Goal: Task Accomplishment & Management: Complete application form

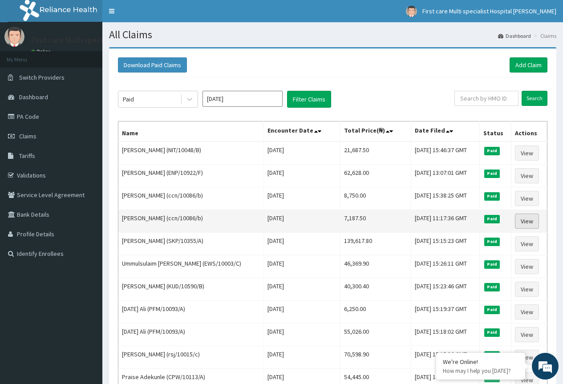
click at [522, 220] on link "View" at bounding box center [527, 221] width 24 height 15
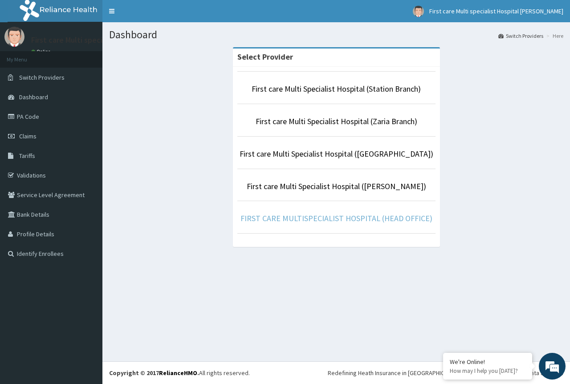
click at [348, 218] on link "FIRST CARE MULTISPECIALIST HOSPITAL (HEAD OFFICE)" at bounding box center [336, 218] width 192 height 10
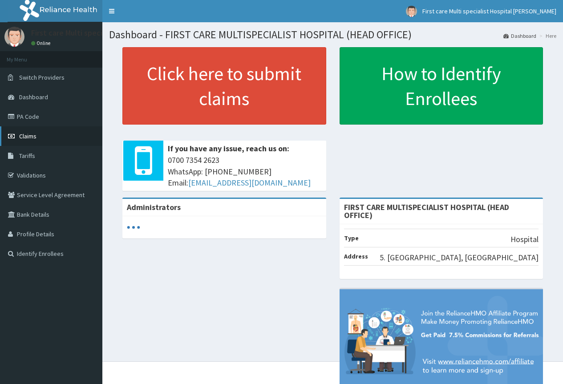
click at [64, 138] on link "Claims" at bounding box center [51, 136] width 102 height 20
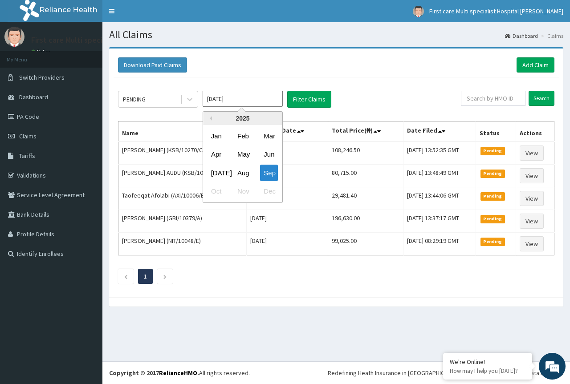
click at [229, 100] on input "Sep 2025" at bounding box center [242, 99] width 80 height 16
click at [242, 170] on div "Aug" at bounding box center [243, 173] width 18 height 16
type input "[DATE]"
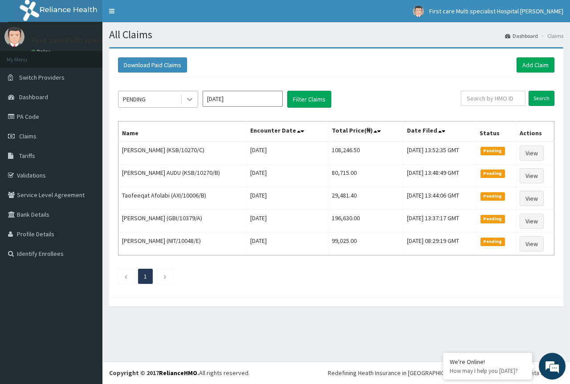
click at [191, 100] on icon at bounding box center [189, 99] width 9 height 9
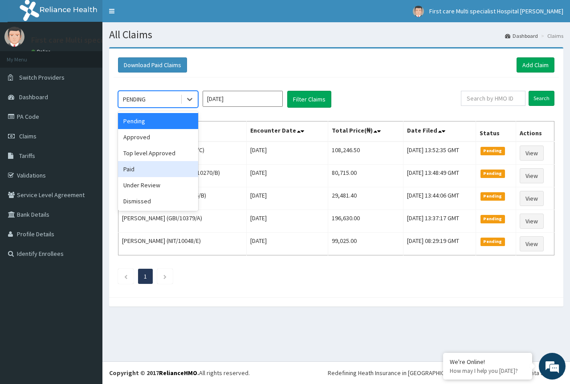
click at [166, 173] on div "Paid" at bounding box center [158, 169] width 80 height 16
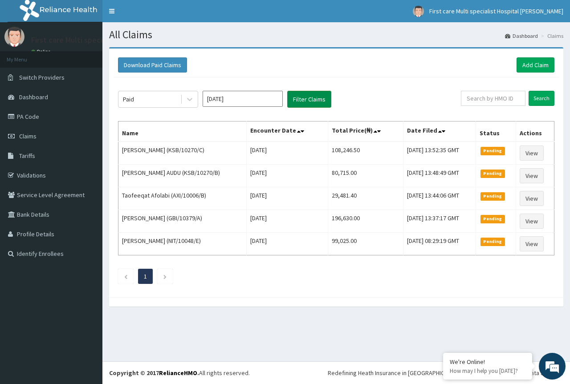
click at [301, 103] on button "Filter Claims" at bounding box center [309, 99] width 44 height 17
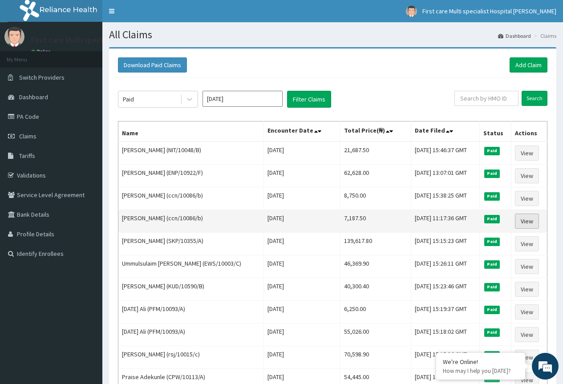
click at [522, 219] on link "View" at bounding box center [527, 221] width 24 height 15
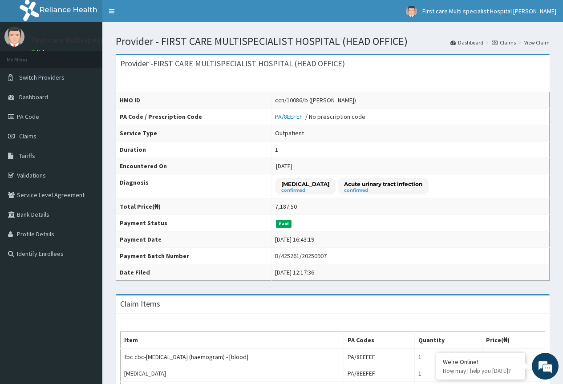
click at [500, 41] on link "Claims" at bounding box center [504, 43] width 24 height 8
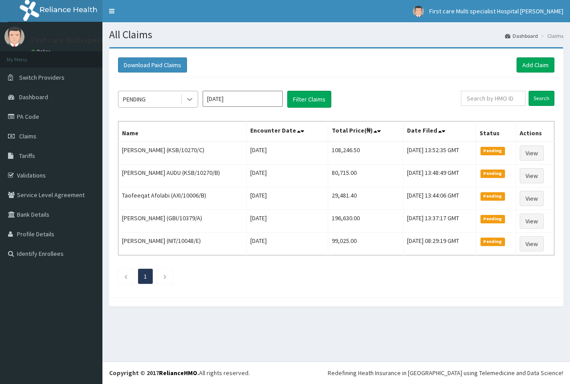
click at [189, 102] on icon at bounding box center [189, 99] width 9 height 9
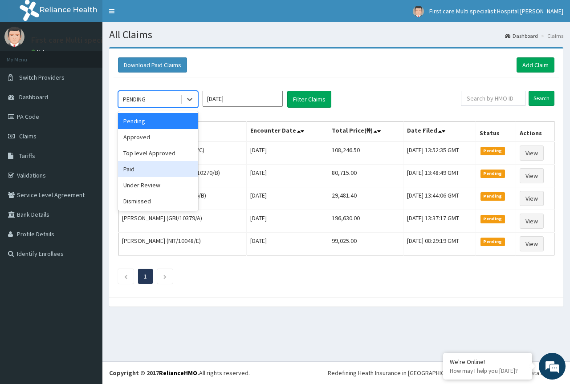
click at [178, 170] on div "Paid" at bounding box center [158, 169] width 80 height 16
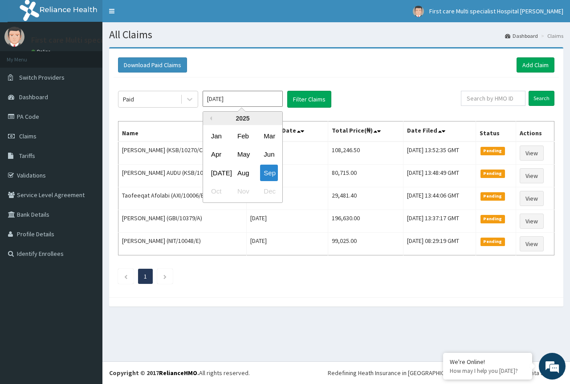
click at [261, 100] on input "Sep 2025" at bounding box center [242, 99] width 80 height 16
click at [241, 169] on div "Aug" at bounding box center [243, 173] width 18 height 16
type input "[DATE]"
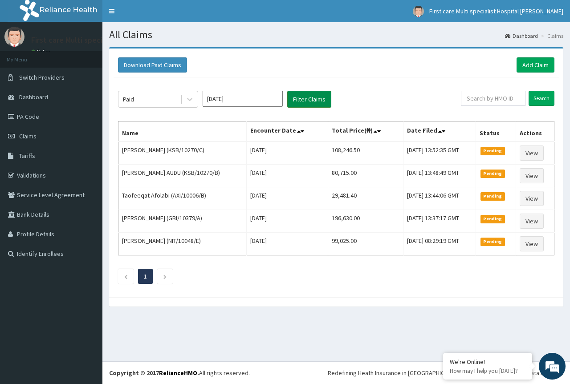
click at [315, 100] on button "Filter Claims" at bounding box center [309, 99] width 44 height 17
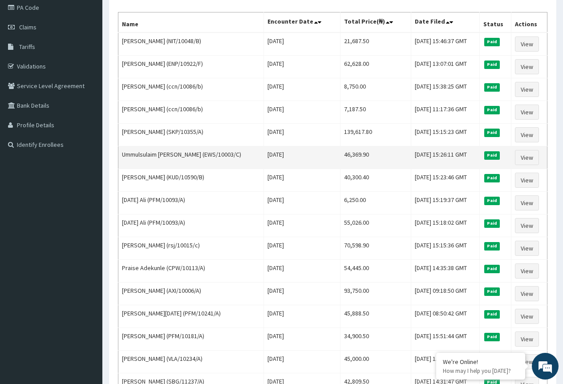
scroll to position [134, 0]
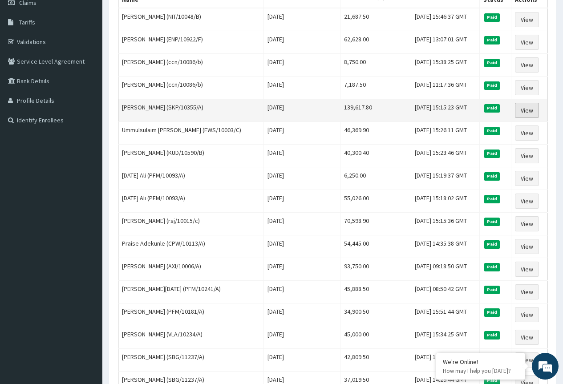
click at [524, 110] on link "View" at bounding box center [527, 110] width 24 height 15
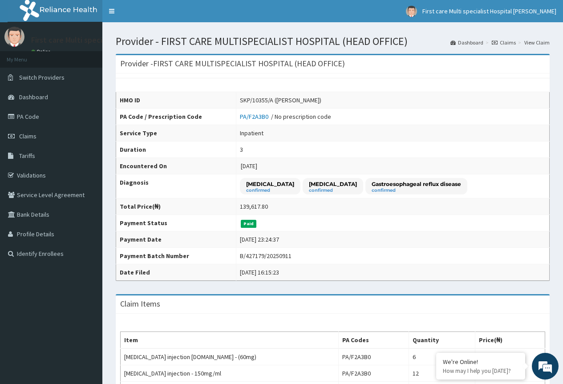
click at [506, 44] on link "Claims" at bounding box center [504, 43] width 24 height 8
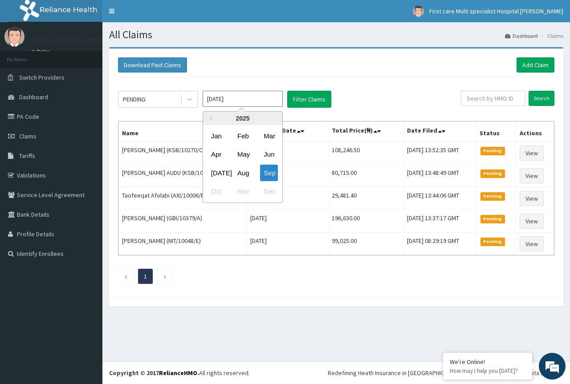
click at [233, 95] on input "[DATE]" at bounding box center [242, 99] width 80 height 16
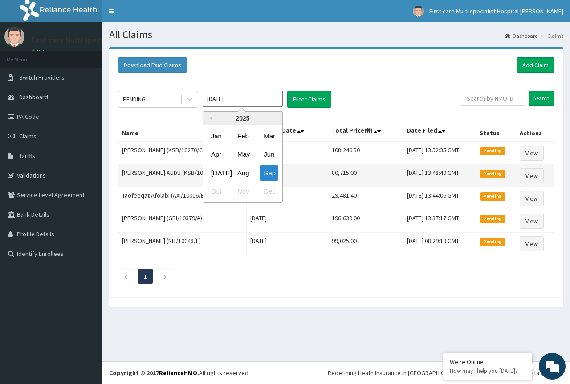
drag, startPoint x: 241, startPoint y: 175, endPoint x: 240, endPoint y: 166, distance: 8.9
click at [240, 169] on div "Aug" at bounding box center [243, 173] width 18 height 16
type input "[DATE]"
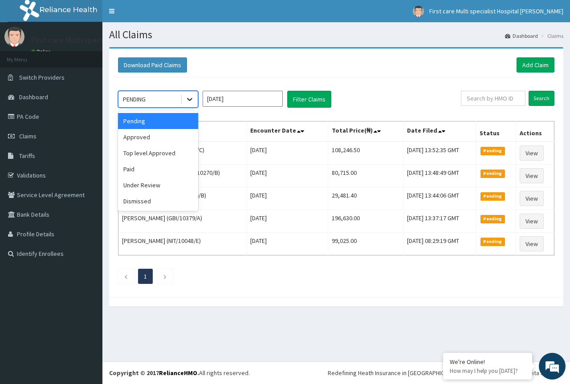
drag, startPoint x: 187, startPoint y: 99, endPoint x: 186, endPoint y: 142, distance: 43.2
click at [187, 100] on icon at bounding box center [189, 99] width 9 height 9
click at [177, 170] on div "Paid" at bounding box center [158, 169] width 80 height 16
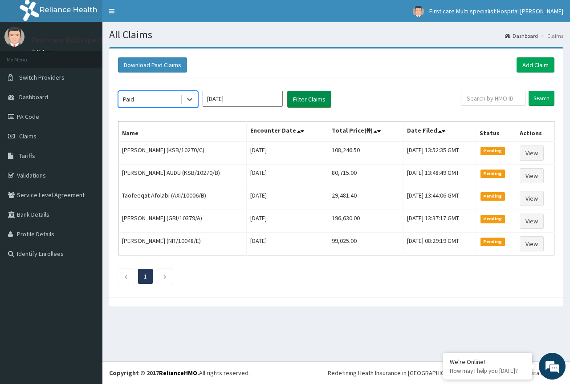
click at [315, 97] on button "Filter Claims" at bounding box center [309, 99] width 44 height 17
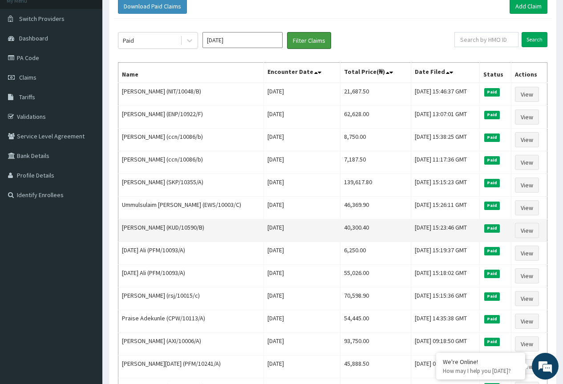
scroll to position [89, 0]
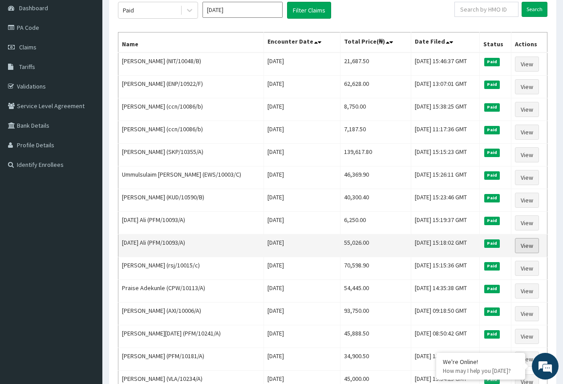
click at [534, 247] on link "View" at bounding box center [527, 245] width 24 height 15
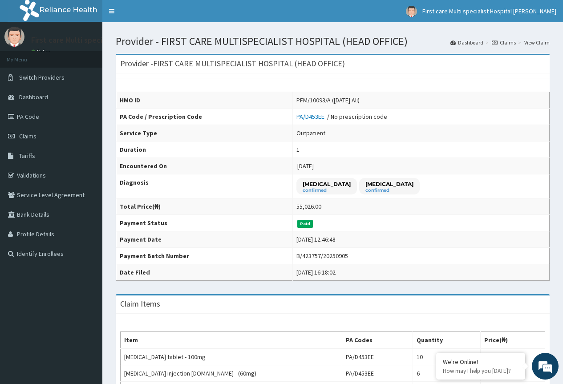
click at [511, 40] on link "Claims" at bounding box center [504, 43] width 24 height 8
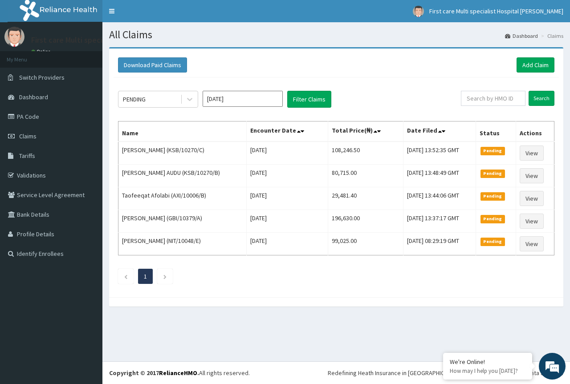
click at [253, 96] on input "[DATE]" at bounding box center [242, 99] width 80 height 16
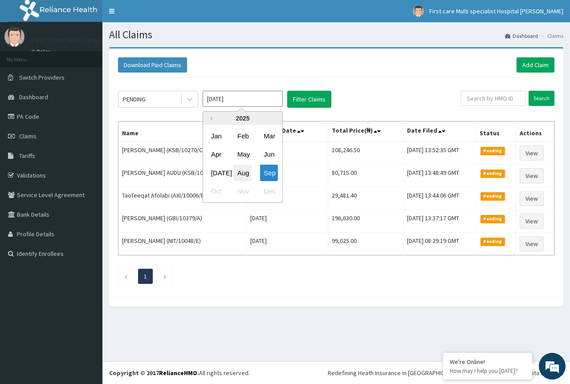
click at [250, 171] on div "Aug" at bounding box center [243, 173] width 18 height 16
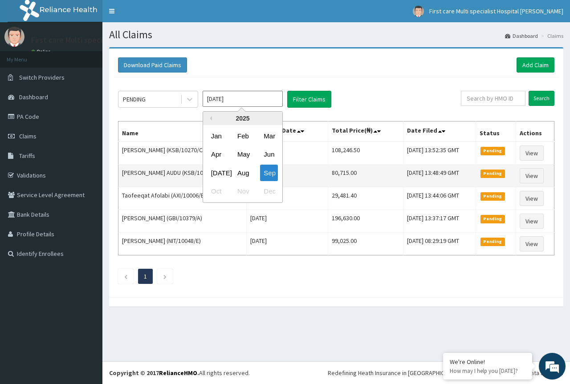
type input "[DATE]"
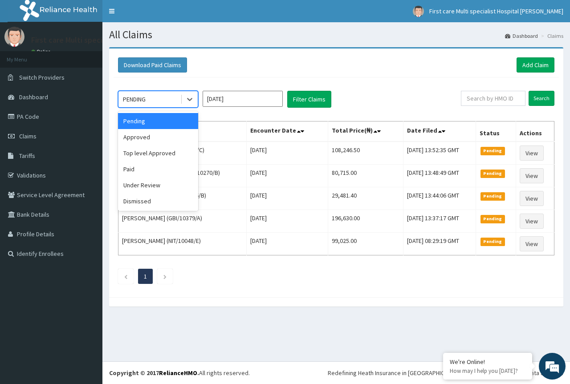
drag, startPoint x: 188, startPoint y: 98, endPoint x: 186, endPoint y: 136, distance: 38.3
click at [188, 102] on icon at bounding box center [189, 99] width 9 height 9
click at [179, 168] on div "Paid" at bounding box center [158, 169] width 80 height 16
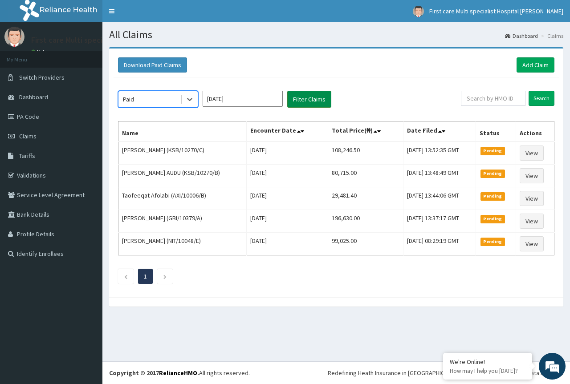
click at [300, 97] on button "Filter Claims" at bounding box center [309, 99] width 44 height 17
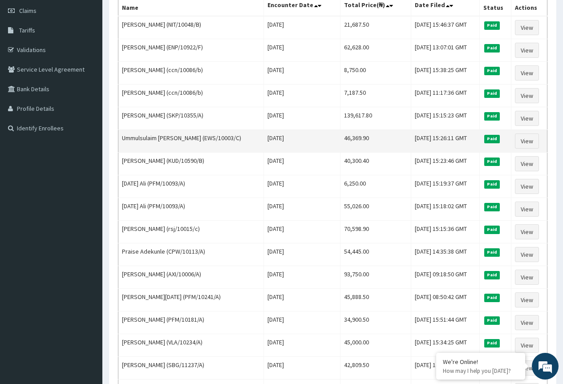
scroll to position [134, 0]
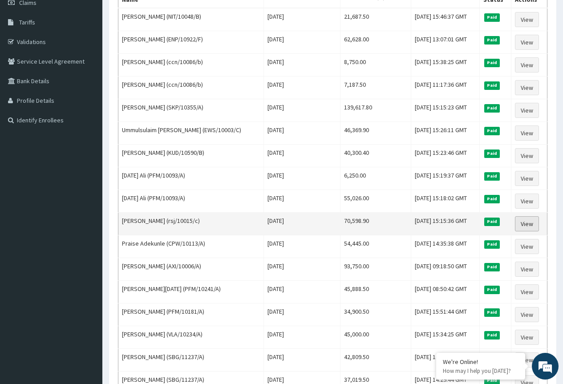
click at [530, 226] on link "View" at bounding box center [527, 223] width 24 height 15
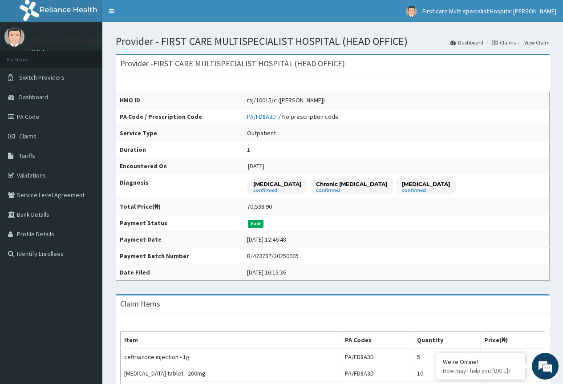
click at [508, 40] on link "Claims" at bounding box center [504, 43] width 24 height 8
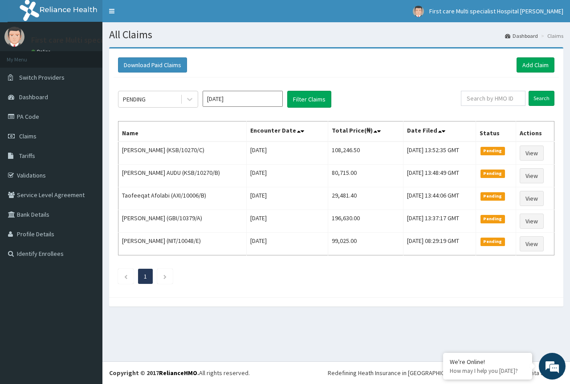
click at [243, 99] on input "[DATE]" at bounding box center [242, 99] width 80 height 16
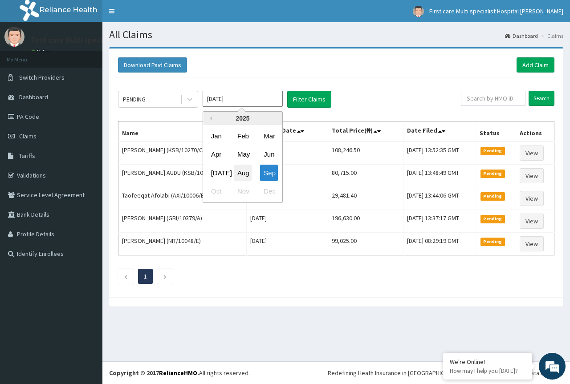
click at [243, 172] on div "Aug" at bounding box center [243, 173] width 18 height 16
type input "[DATE]"
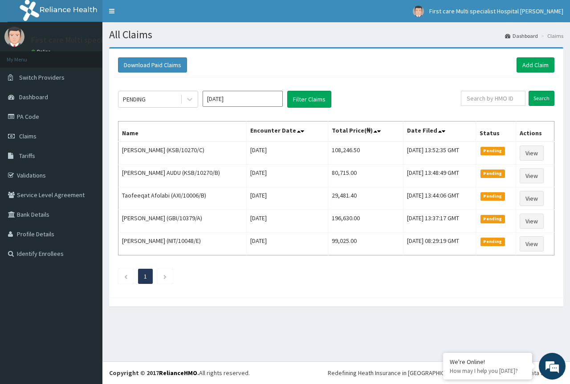
drag, startPoint x: 186, startPoint y: 99, endPoint x: 192, endPoint y: 109, distance: 11.2
click at [186, 100] on icon at bounding box center [189, 99] width 9 height 9
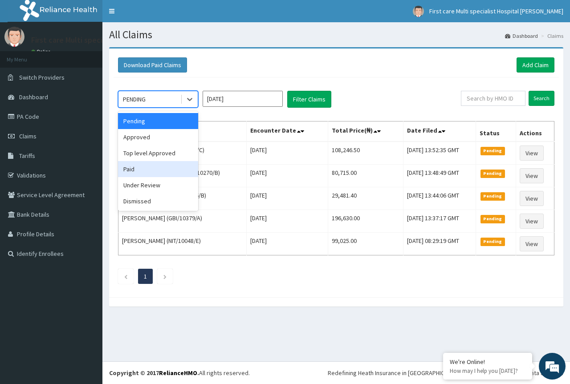
drag, startPoint x: 180, startPoint y: 170, endPoint x: 203, endPoint y: 161, distance: 24.6
click at [185, 168] on div "Paid" at bounding box center [158, 169] width 80 height 16
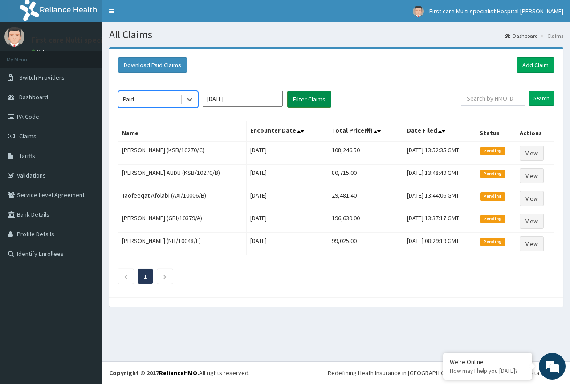
click at [309, 98] on button "Filter Claims" at bounding box center [309, 99] width 44 height 17
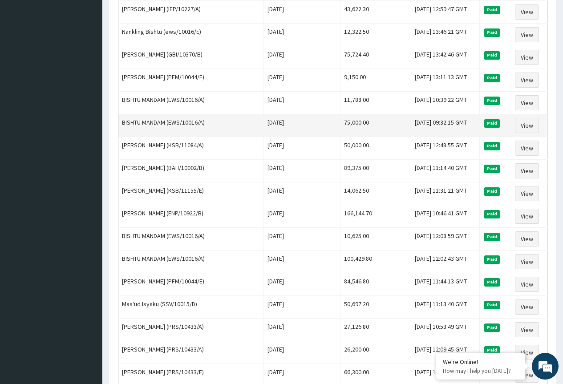
scroll to position [935, 0]
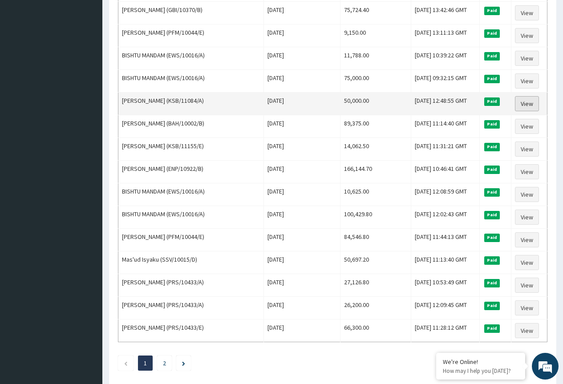
click at [524, 101] on link "View" at bounding box center [527, 103] width 24 height 15
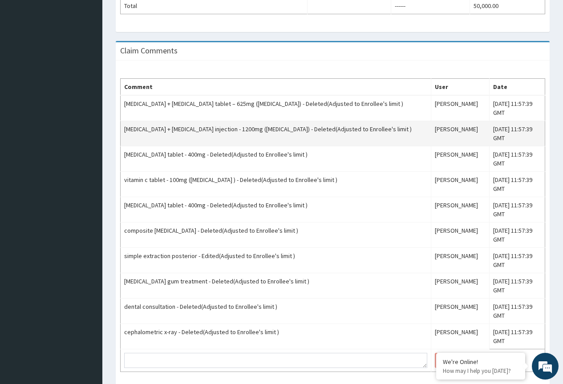
scroll to position [413, 0]
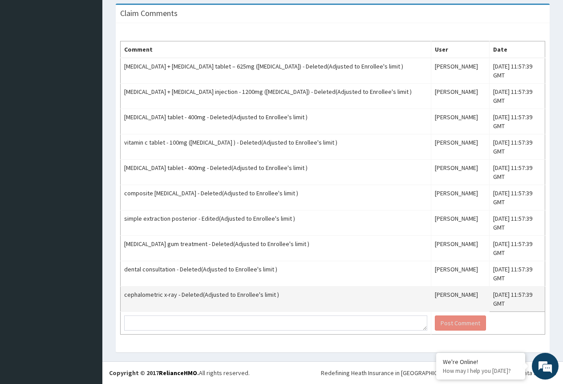
drag, startPoint x: 121, startPoint y: 65, endPoint x: 485, endPoint y: 305, distance: 435.3
click at [485, 305] on tbody "[MEDICAL_DATA] + [MEDICAL_DATA] tablet – 625mg ([MEDICAL_DATA]) - Deleted(Adjus…" at bounding box center [333, 196] width 425 height 277
copy tbody "loremipsumd + sitametcon adip elitse – 965do (eiusmodte) - Incidid(Utlabore et …"
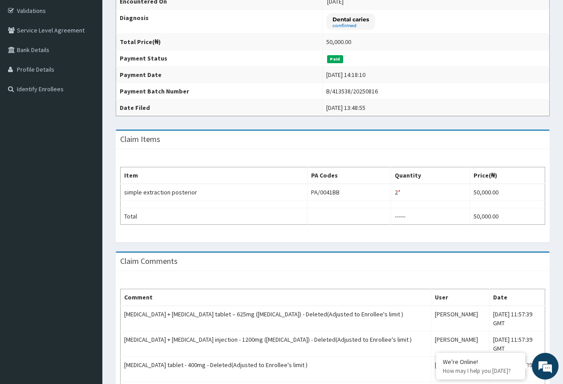
scroll to position [0, 0]
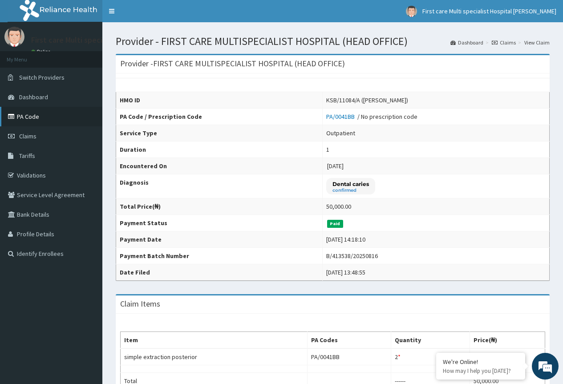
click at [40, 120] on link "PA Code" at bounding box center [51, 117] width 102 height 20
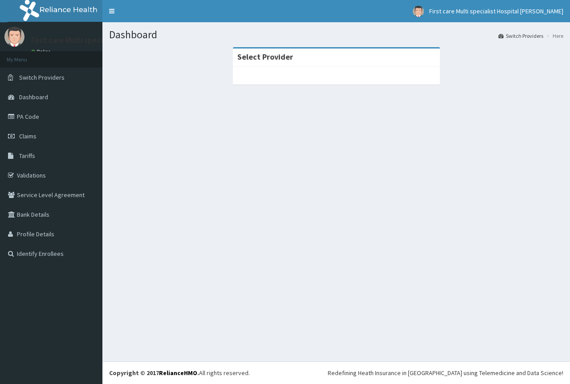
click at [36, 139] on span "Claims" at bounding box center [27, 136] width 17 height 8
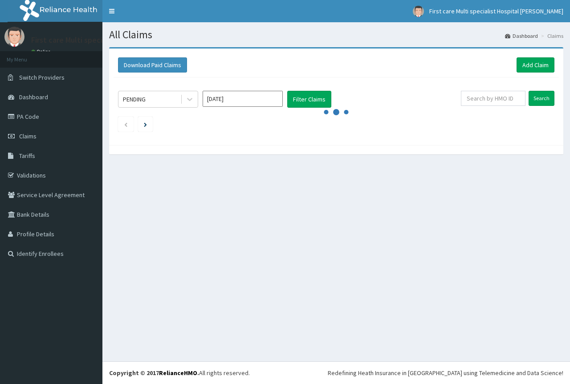
click at [240, 101] on input "Sep 2025" at bounding box center [242, 99] width 80 height 16
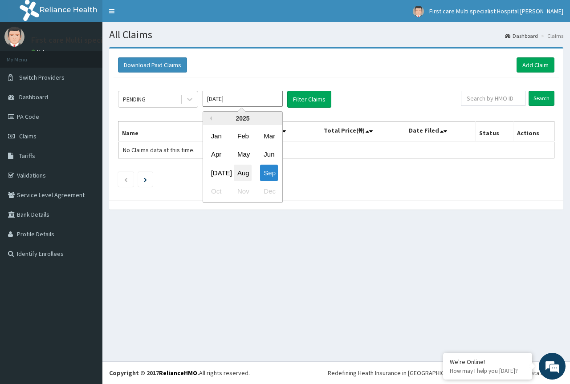
click at [246, 169] on div "Aug" at bounding box center [243, 173] width 18 height 16
type input "Aug 2025"
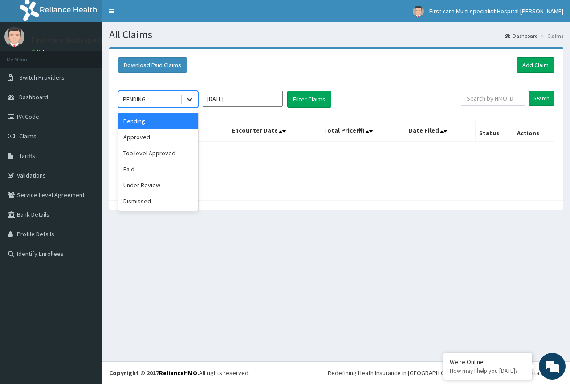
click at [189, 101] on icon at bounding box center [189, 99] width 5 height 3
click at [170, 175] on div "Paid" at bounding box center [158, 169] width 80 height 16
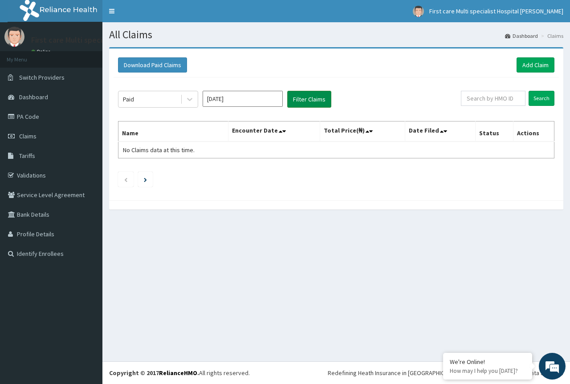
click at [306, 99] on button "Filter Claims" at bounding box center [309, 99] width 44 height 17
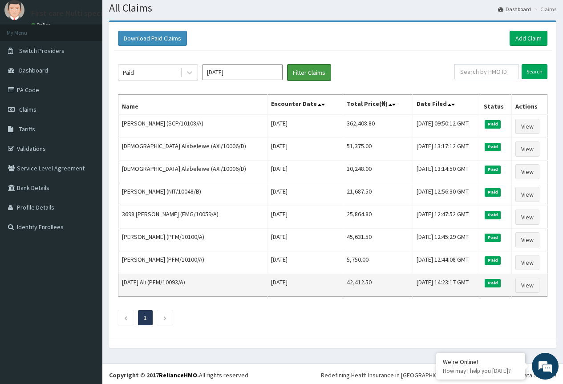
scroll to position [29, 0]
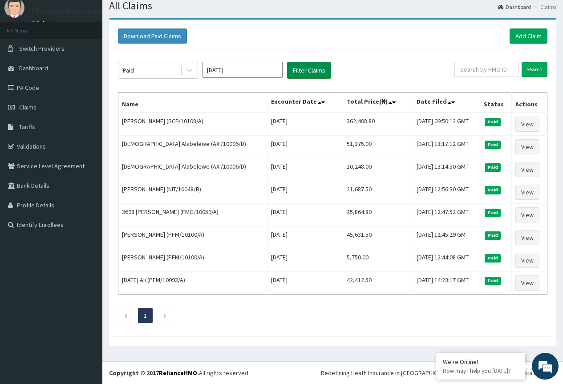
click at [313, 68] on button "Filter Claims" at bounding box center [309, 70] width 44 height 17
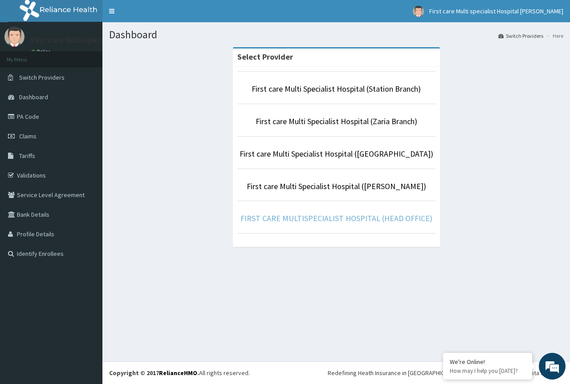
click at [349, 220] on link "FIRST CARE MULTISPECIALIST HOSPITAL (HEAD OFFICE)" at bounding box center [336, 218] width 192 height 10
click at [351, 221] on link "FIRST CARE MULTISPECIALIST HOSPITAL (HEAD OFFICE)" at bounding box center [336, 218] width 192 height 10
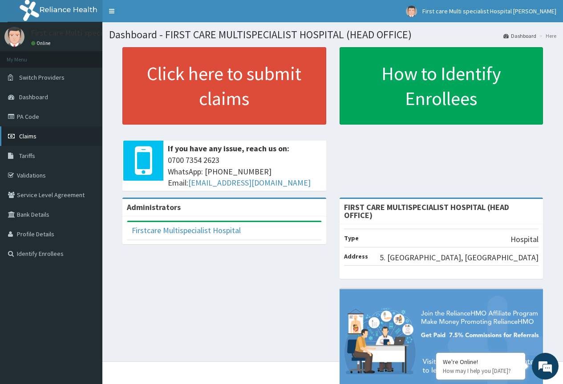
click at [41, 134] on link "Claims" at bounding box center [51, 136] width 102 height 20
click at [50, 121] on link "PA Code" at bounding box center [51, 117] width 102 height 20
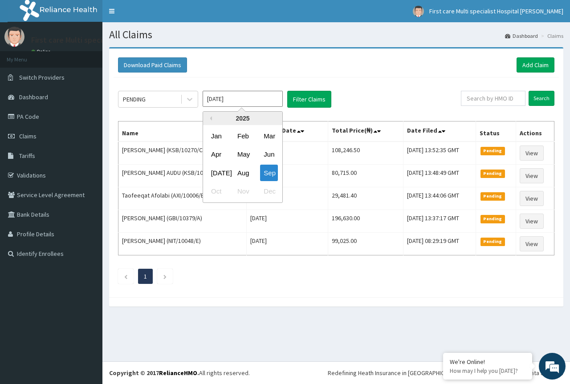
click at [237, 99] on input "[DATE]" at bounding box center [242, 99] width 80 height 16
click at [244, 168] on div "Aug" at bounding box center [243, 173] width 18 height 16
type input "Aug 2025"
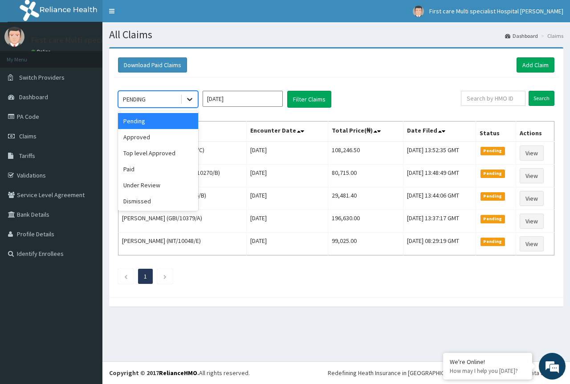
click at [187, 103] on icon at bounding box center [189, 99] width 9 height 9
click at [176, 174] on div "Paid" at bounding box center [158, 169] width 80 height 16
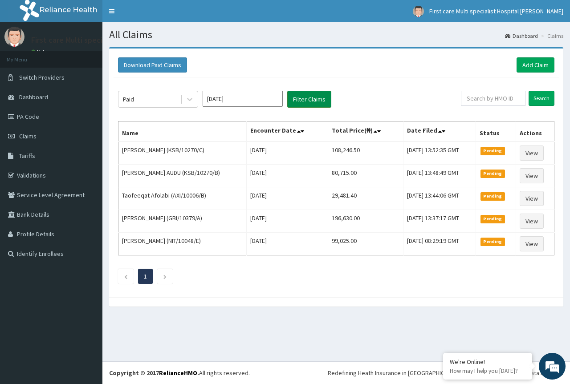
click at [299, 102] on button "Filter Claims" at bounding box center [309, 99] width 44 height 17
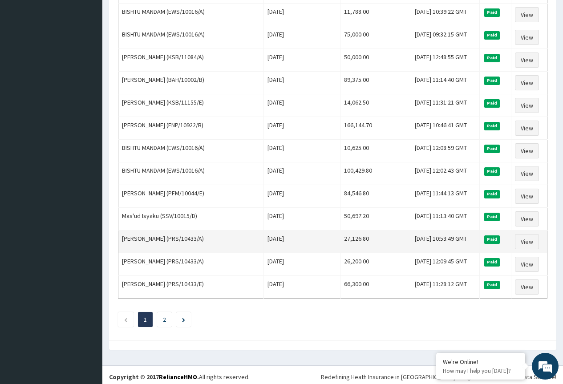
scroll to position [982, 0]
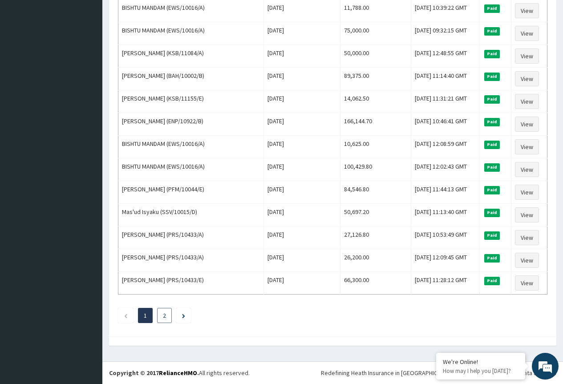
click at [162, 313] on li "2" at bounding box center [164, 315] width 15 height 15
click at [165, 314] on link "2" at bounding box center [164, 316] width 3 height 8
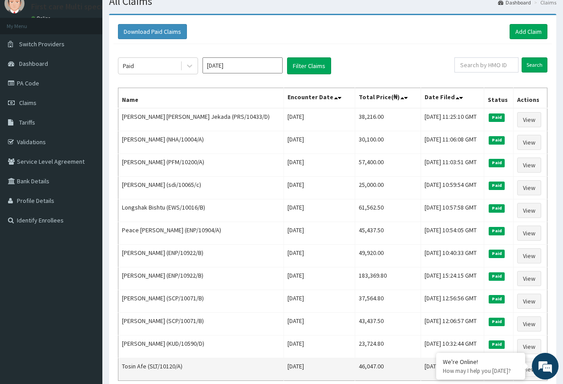
scroll to position [120, 0]
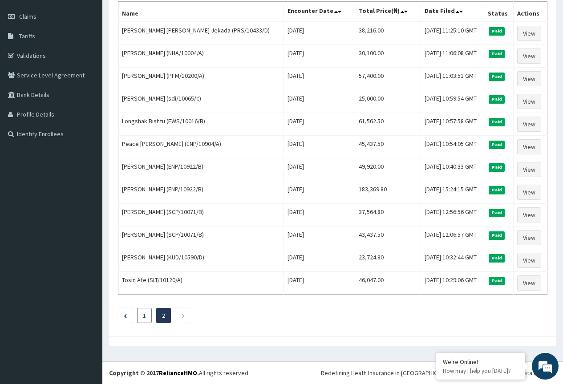
click at [138, 315] on li "1" at bounding box center [144, 315] width 15 height 15
click at [145, 318] on link "1" at bounding box center [144, 316] width 3 height 8
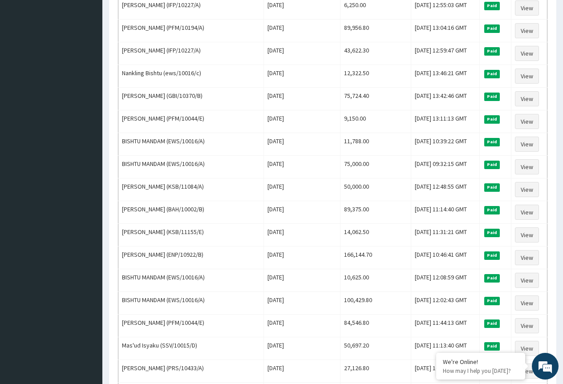
scroll to position [982, 0]
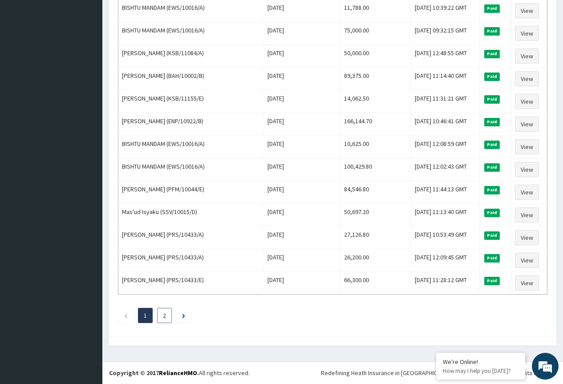
click at [161, 315] on li "2" at bounding box center [164, 315] width 15 height 15
click at [164, 314] on link "2" at bounding box center [164, 316] width 3 height 8
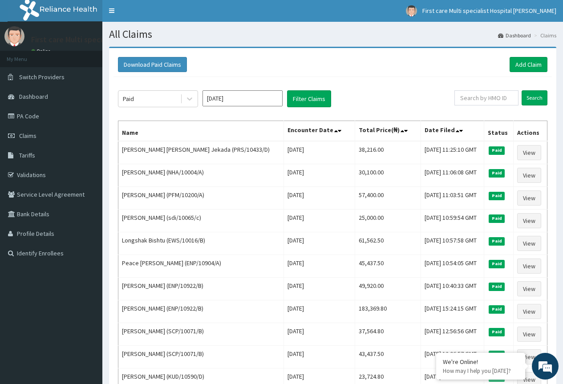
scroll to position [0, 0]
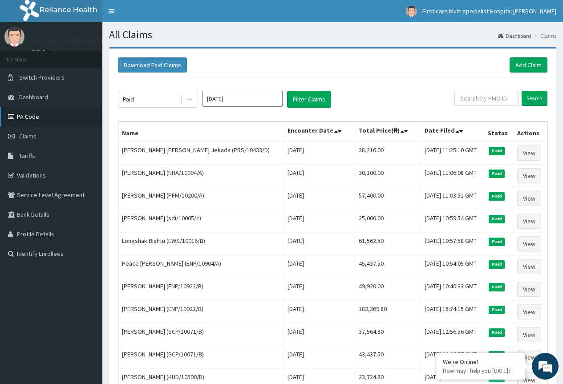
click at [41, 116] on link "PA Code" at bounding box center [51, 117] width 102 height 20
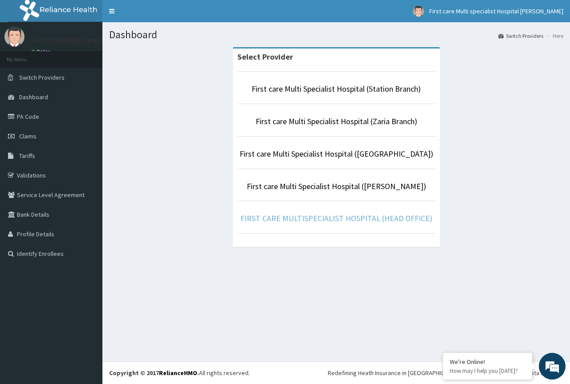
click at [364, 221] on link "FIRST CARE MULTISPECIALIST HOSPITAL (HEAD OFFICE)" at bounding box center [336, 218] width 192 height 10
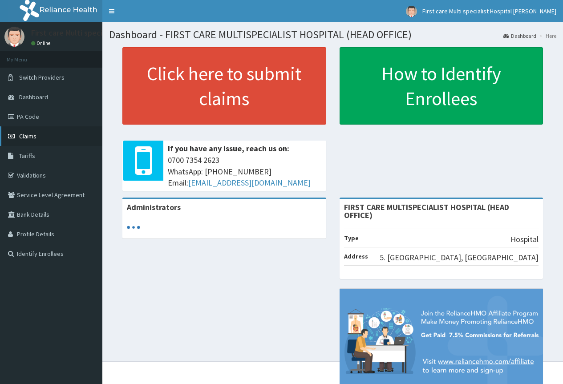
click at [40, 139] on link "Claims" at bounding box center [51, 136] width 102 height 20
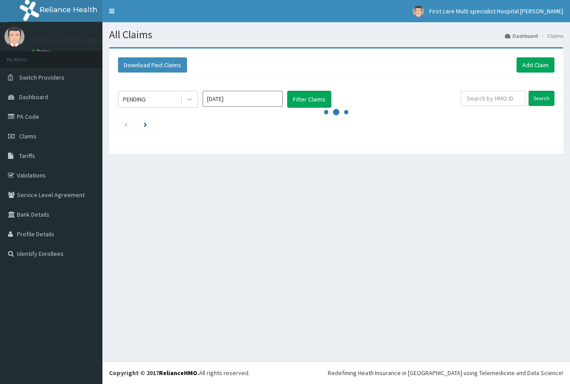
click at [234, 102] on input "[DATE]" at bounding box center [242, 99] width 80 height 16
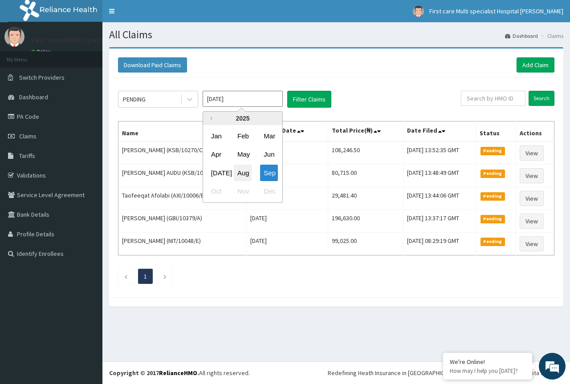
click at [240, 171] on div "Aug" at bounding box center [243, 173] width 18 height 16
type input "[DATE]"
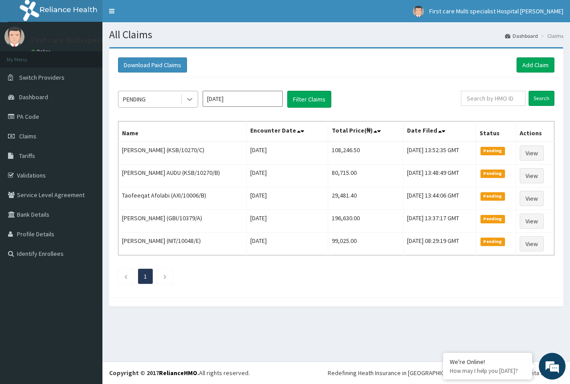
click at [188, 99] on icon at bounding box center [189, 99] width 5 height 3
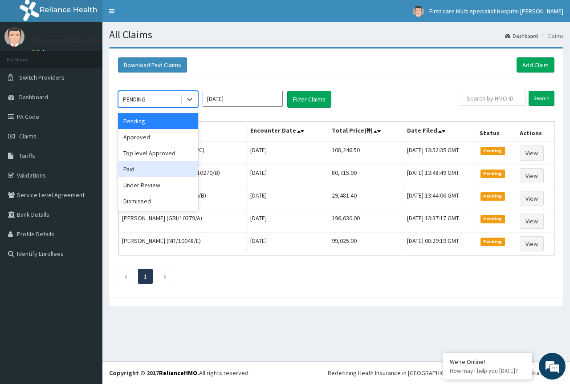
click at [177, 166] on div "Paid" at bounding box center [158, 169] width 80 height 16
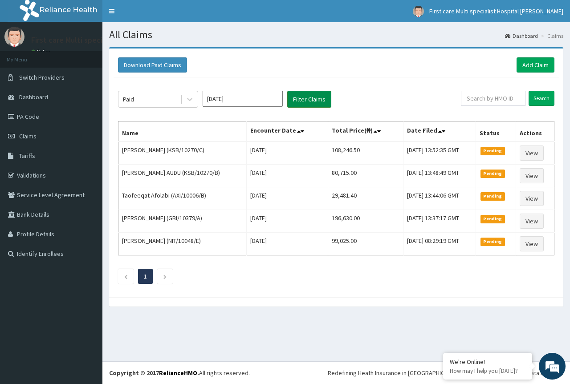
click at [294, 101] on button "Filter Claims" at bounding box center [309, 99] width 44 height 17
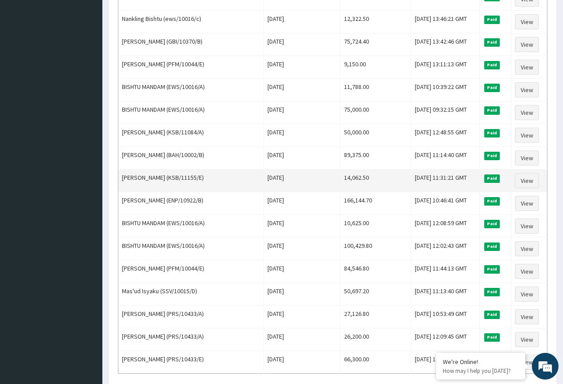
scroll to position [982, 0]
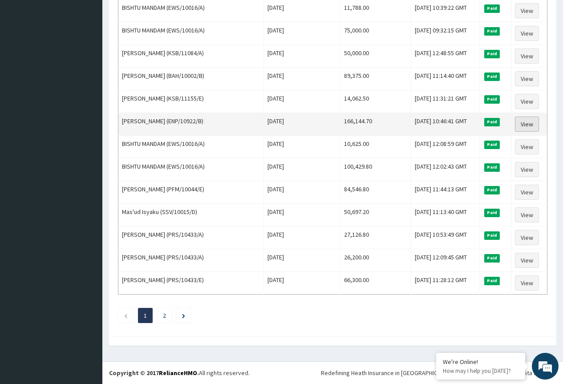
click at [531, 127] on link "View" at bounding box center [527, 124] width 24 height 15
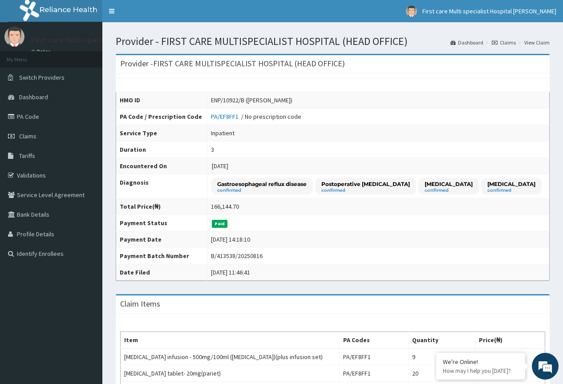
click at [508, 43] on link "Claims" at bounding box center [504, 43] width 24 height 8
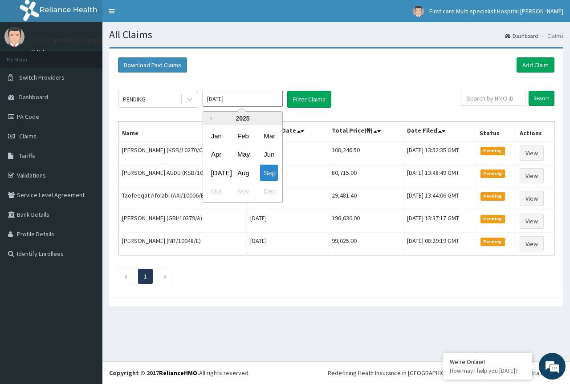
drag, startPoint x: 238, startPoint y: 93, endPoint x: 236, endPoint y: 99, distance: 6.4
click at [237, 98] on input "[DATE]" at bounding box center [242, 99] width 80 height 16
click at [241, 166] on div "Aug" at bounding box center [243, 173] width 18 height 16
type input "[DATE]"
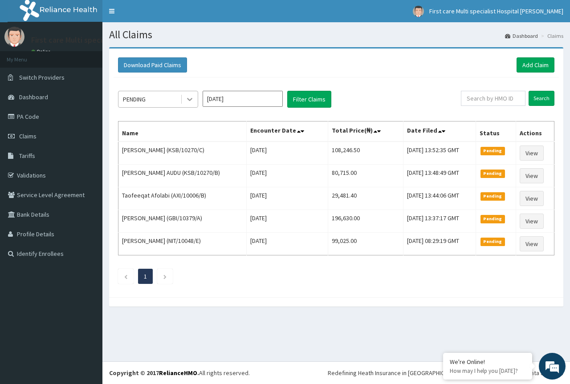
drag, startPoint x: 190, startPoint y: 101, endPoint x: 190, endPoint y: 106, distance: 5.4
click at [190, 106] on div at bounding box center [190, 99] width 16 height 16
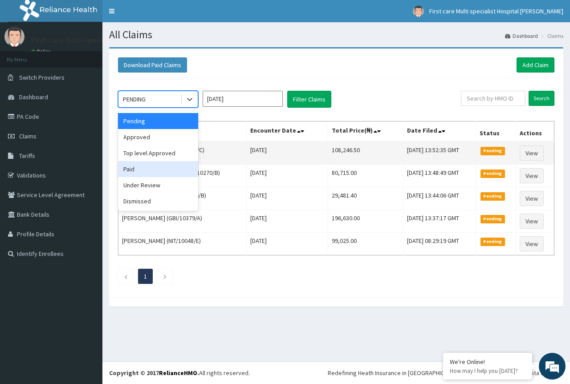
drag, startPoint x: 177, startPoint y: 172, endPoint x: 240, endPoint y: 159, distance: 64.9
click at [180, 171] on div "Paid" at bounding box center [158, 169] width 80 height 16
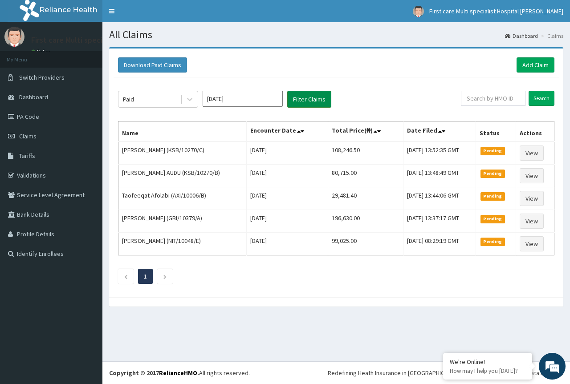
click at [304, 100] on button "Filter Claims" at bounding box center [309, 99] width 44 height 17
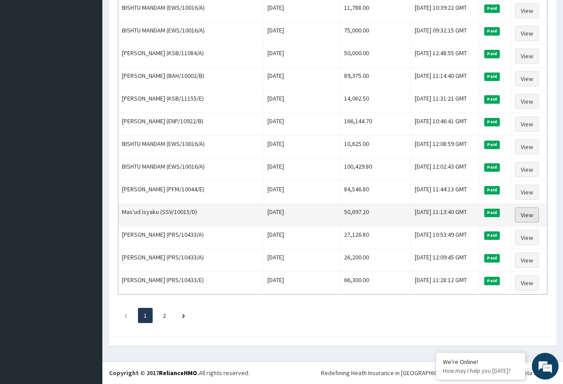
click at [534, 214] on link "View" at bounding box center [527, 214] width 24 height 15
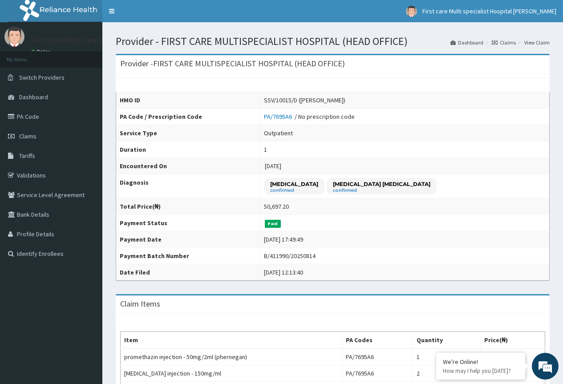
click at [506, 40] on link "Claims" at bounding box center [504, 43] width 24 height 8
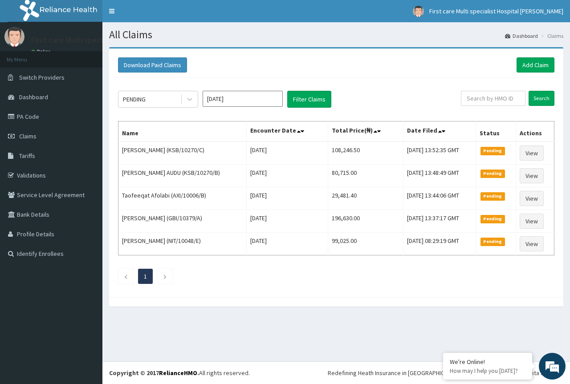
click at [236, 100] on input "[DATE]" at bounding box center [242, 99] width 80 height 16
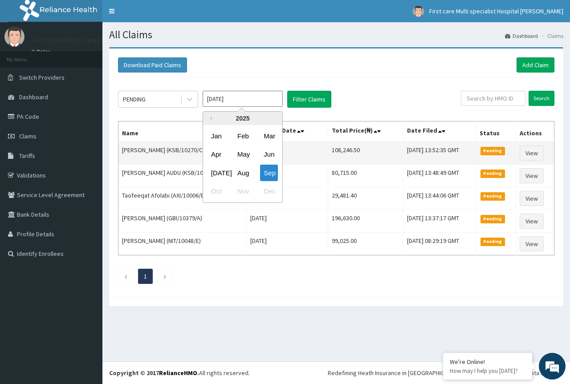
drag, startPoint x: 242, startPoint y: 175, endPoint x: 239, endPoint y: 163, distance: 12.4
click at [242, 167] on div "Aug" at bounding box center [243, 173] width 18 height 16
type input "Aug 2025"
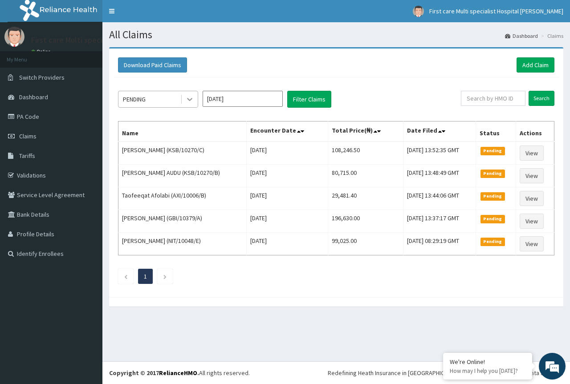
click at [183, 99] on div at bounding box center [190, 99] width 16 height 16
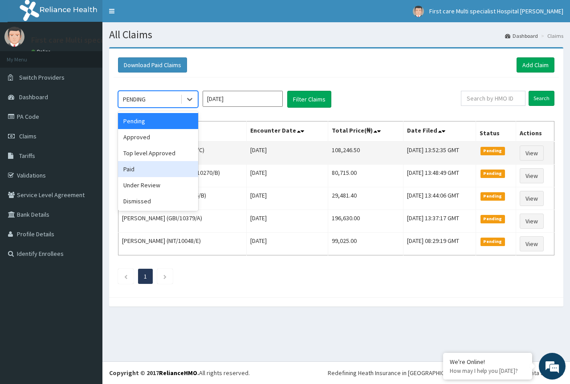
drag, startPoint x: 178, startPoint y: 168, endPoint x: 210, endPoint y: 161, distance: 32.8
click at [185, 166] on div "Paid" at bounding box center [158, 169] width 80 height 16
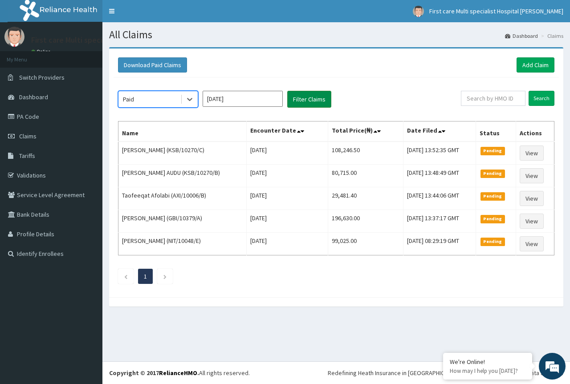
click at [313, 94] on button "Filter Claims" at bounding box center [309, 99] width 44 height 17
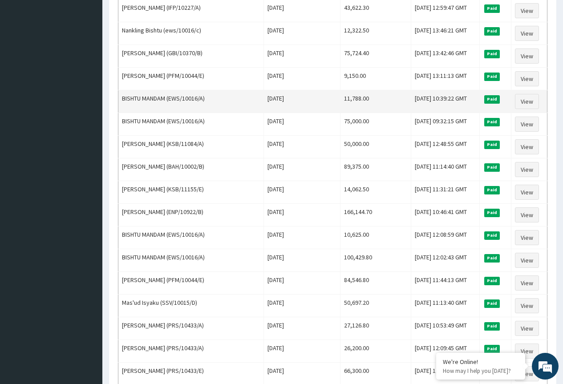
scroll to position [982, 0]
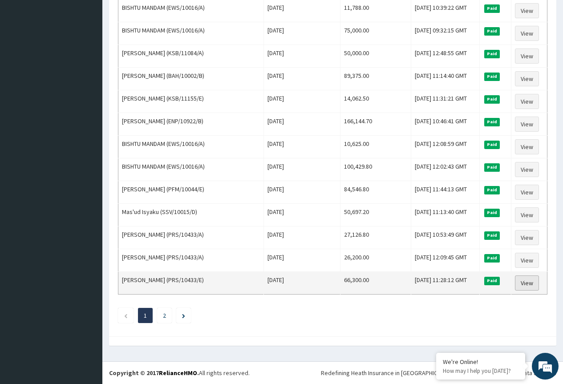
click at [523, 283] on link "View" at bounding box center [527, 282] width 24 height 15
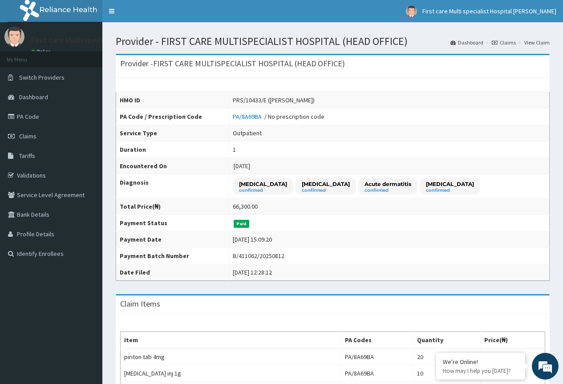
click at [513, 42] on link "Claims" at bounding box center [504, 43] width 24 height 8
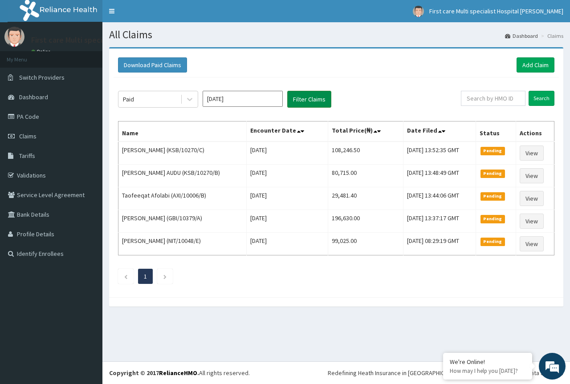
click at [300, 96] on button "Filter Claims" at bounding box center [309, 99] width 44 height 17
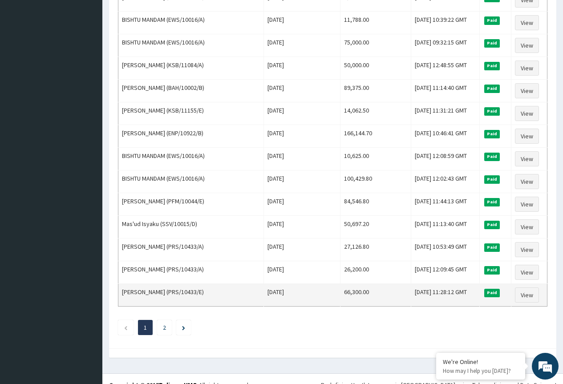
scroll to position [982, 0]
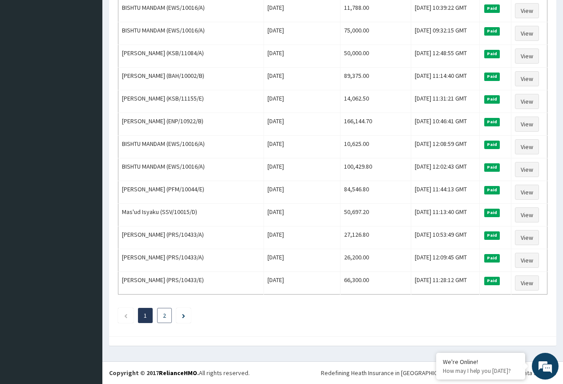
click at [166, 316] on link "2" at bounding box center [164, 316] width 3 height 8
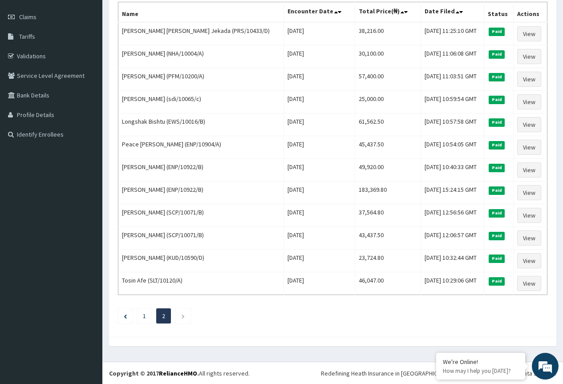
scroll to position [0, 0]
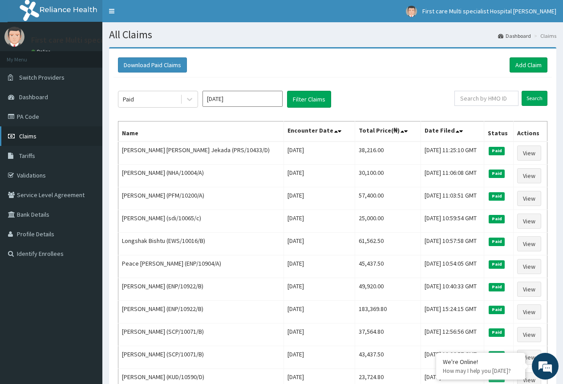
click at [37, 135] on link "Claims" at bounding box center [51, 136] width 102 height 20
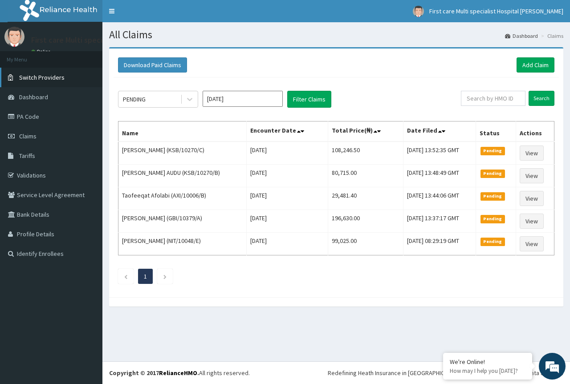
click at [56, 77] on span "Switch Providers" at bounding box center [41, 77] width 45 height 8
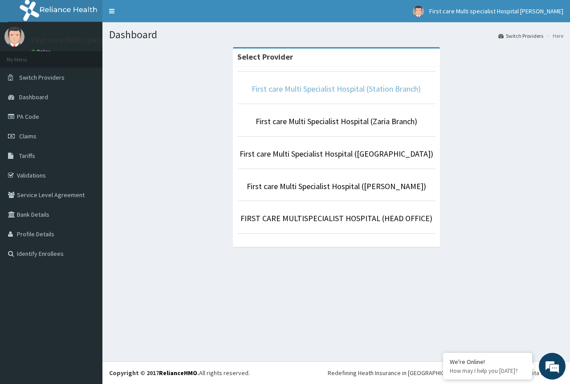
click at [348, 91] on link "First care Multi Specialist Hospital (Station Branch)" at bounding box center [335, 89] width 169 height 10
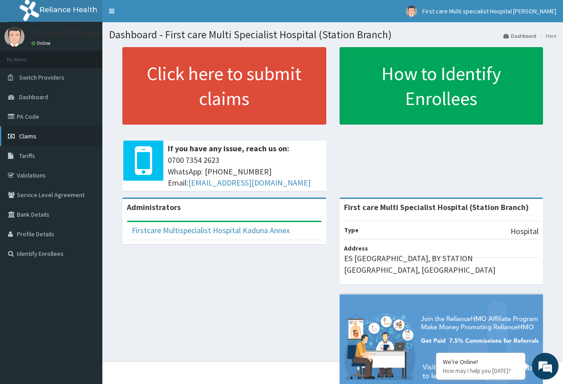
click at [39, 138] on link "Claims" at bounding box center [51, 136] width 102 height 20
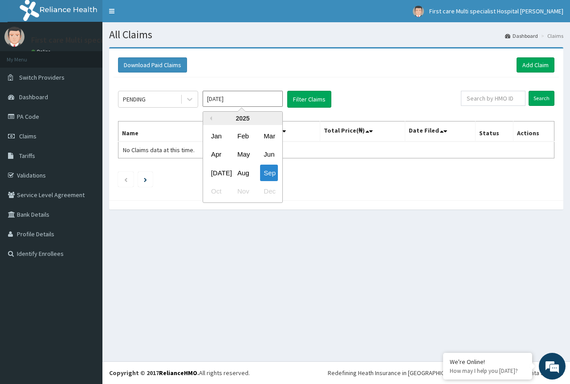
click at [239, 96] on input "[DATE]" at bounding box center [242, 99] width 80 height 16
click at [243, 169] on div "Aug" at bounding box center [243, 173] width 18 height 16
type input "[DATE]"
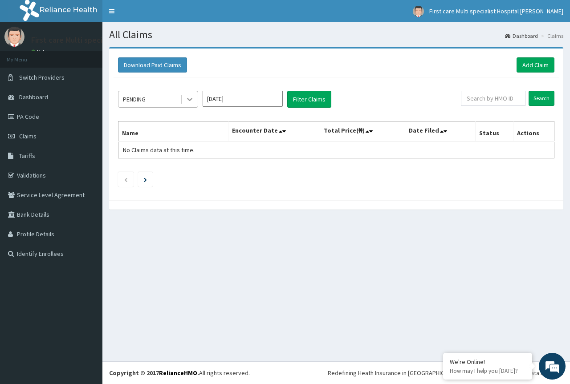
drag, startPoint x: 189, startPoint y: 97, endPoint x: 190, endPoint y: 104, distance: 7.1
click at [190, 99] on icon at bounding box center [189, 99] width 9 height 9
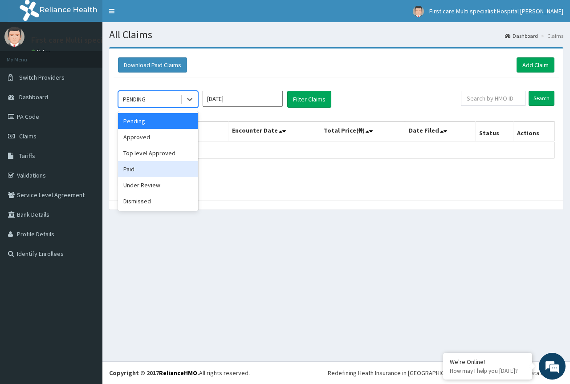
click at [179, 170] on div "Paid" at bounding box center [158, 169] width 80 height 16
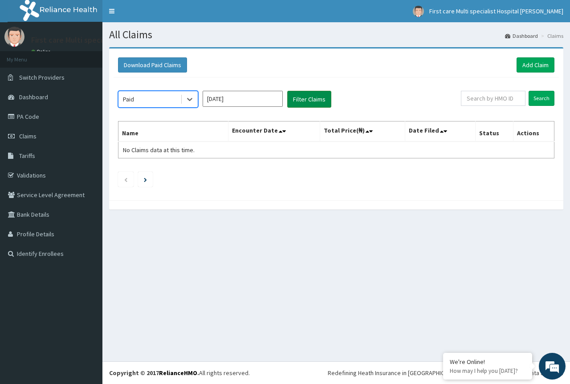
click at [305, 103] on button "Filter Claims" at bounding box center [309, 99] width 44 height 17
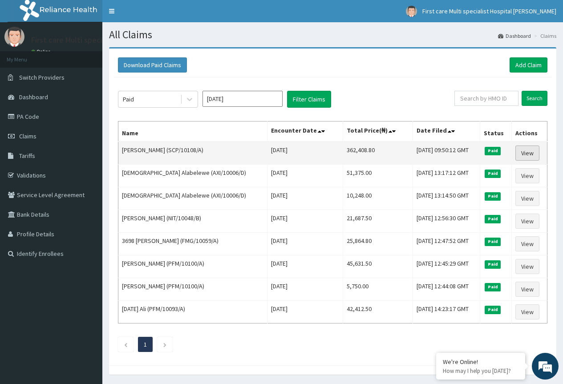
click at [529, 151] on link "View" at bounding box center [527, 153] width 24 height 15
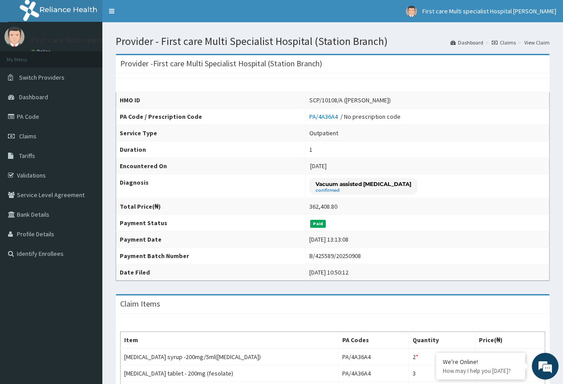
click at [502, 37] on ol "Dashboard Claims View Claim" at bounding box center [500, 43] width 104 height 14
click at [503, 42] on link "Claims" at bounding box center [504, 43] width 24 height 8
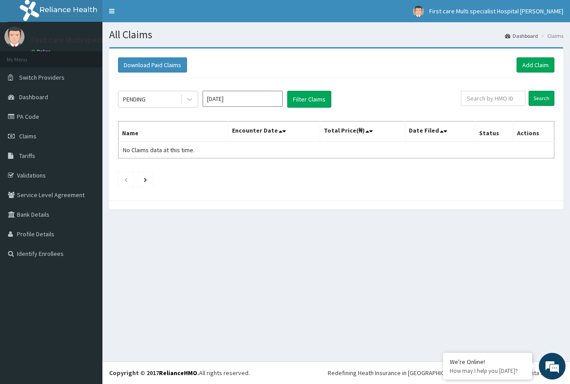
click at [232, 100] on input "[DATE]" at bounding box center [242, 99] width 80 height 16
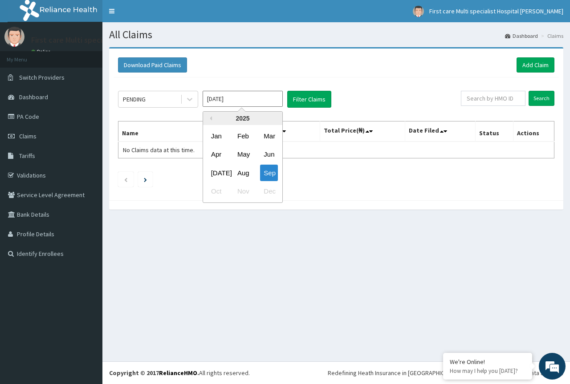
drag, startPoint x: 248, startPoint y: 176, endPoint x: 234, endPoint y: 163, distance: 19.2
click at [242, 169] on div "Aug" at bounding box center [243, 173] width 18 height 16
type input "[DATE]"
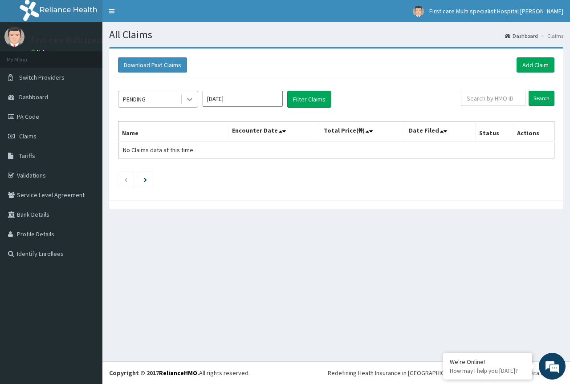
click at [190, 97] on icon at bounding box center [189, 99] width 9 height 9
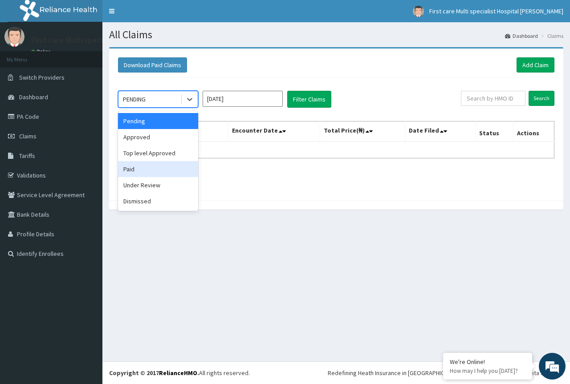
drag, startPoint x: 171, startPoint y: 171, endPoint x: 180, endPoint y: 166, distance: 10.4
click at [172, 170] on div "Paid" at bounding box center [158, 169] width 80 height 16
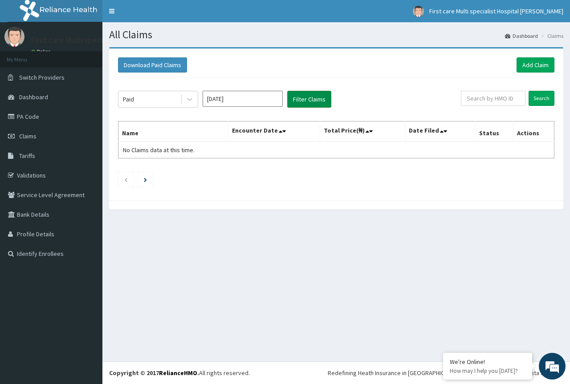
click at [317, 97] on button "Filter Claims" at bounding box center [309, 99] width 44 height 17
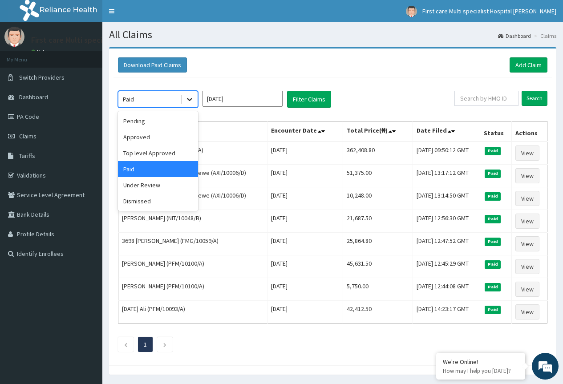
click at [191, 99] on icon at bounding box center [189, 99] width 5 height 3
click at [174, 119] on div "Pending" at bounding box center [158, 121] width 80 height 16
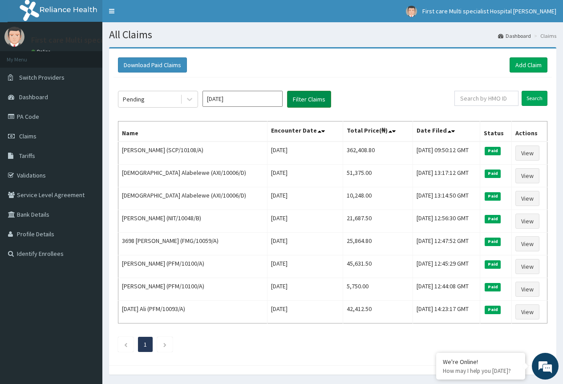
click at [299, 98] on button "Filter Claims" at bounding box center [309, 99] width 44 height 17
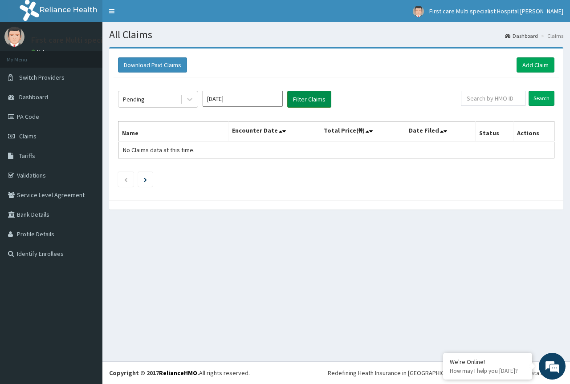
click at [307, 97] on button "Filter Claims" at bounding box center [309, 99] width 44 height 17
click at [190, 96] on icon at bounding box center [189, 99] width 9 height 9
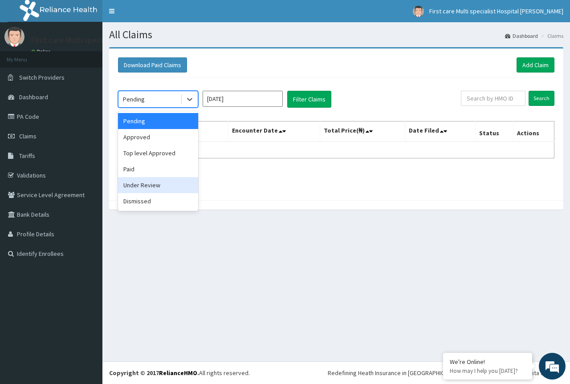
click at [174, 185] on div "Under Review" at bounding box center [158, 185] width 80 height 16
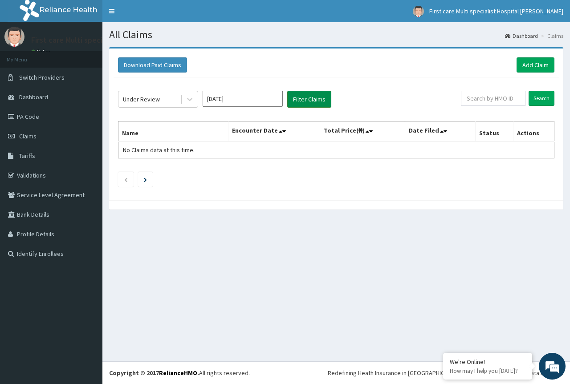
click at [317, 97] on button "Filter Claims" at bounding box center [309, 99] width 44 height 17
click at [308, 97] on button "Filter Claims" at bounding box center [309, 99] width 44 height 17
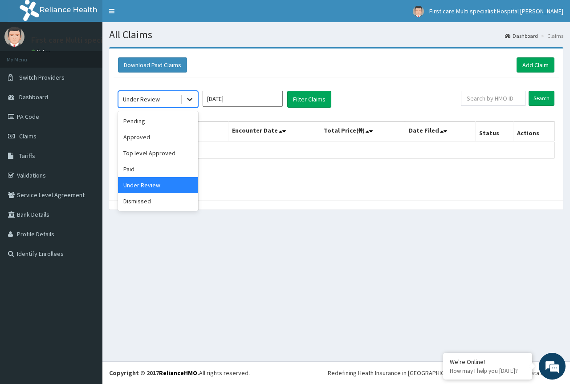
click at [189, 97] on icon at bounding box center [189, 99] width 9 height 9
click at [185, 126] on div "Pending" at bounding box center [158, 121] width 80 height 16
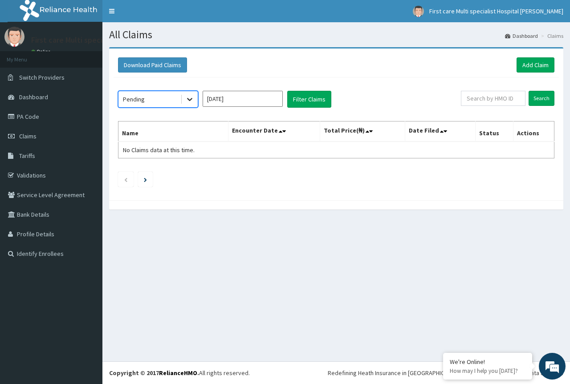
click at [190, 96] on icon at bounding box center [189, 99] width 9 height 9
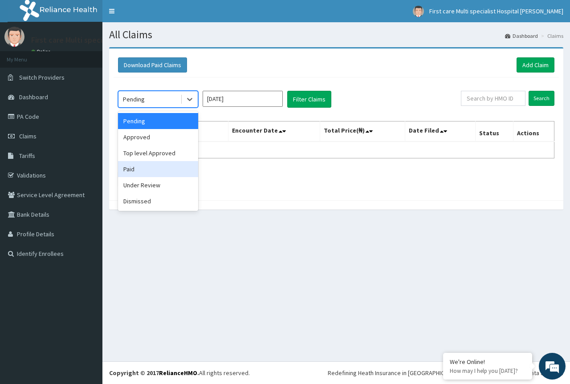
drag, startPoint x: 178, startPoint y: 165, endPoint x: 267, endPoint y: 135, distance: 93.4
click at [185, 165] on div "Paid" at bounding box center [158, 169] width 80 height 16
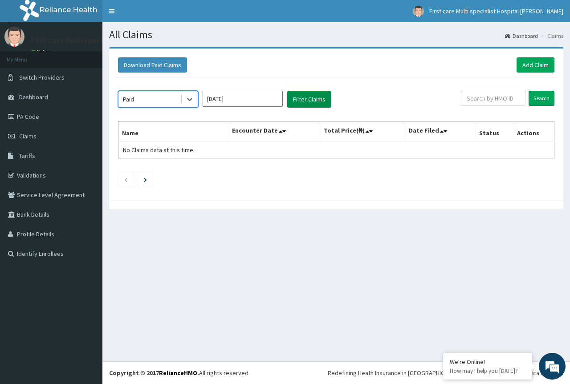
click at [312, 97] on button "Filter Claims" at bounding box center [309, 99] width 44 height 17
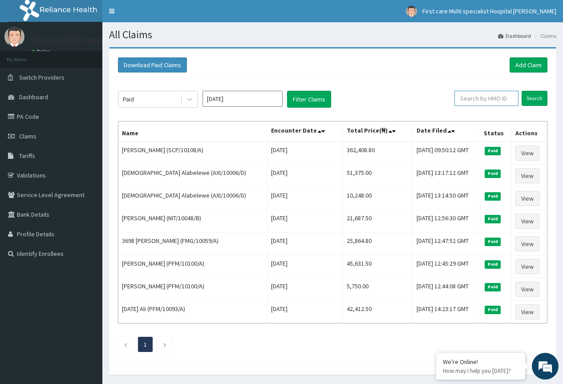
click at [487, 100] on input "text" at bounding box center [486, 98] width 64 height 15
paste input "IKO/10042/A"
type input "IKO/10042/A"
click at [534, 94] on input "Search" at bounding box center [535, 98] width 26 height 15
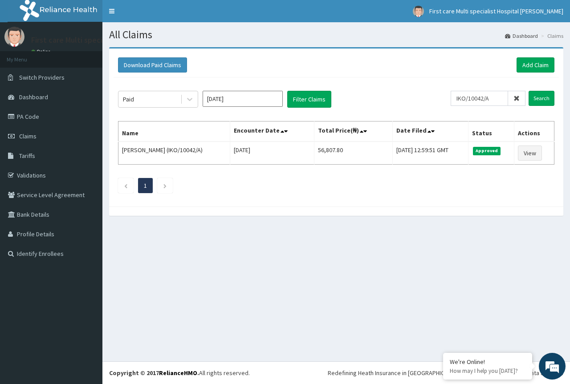
click at [238, 99] on input "Aug 2025" at bounding box center [242, 99] width 80 height 16
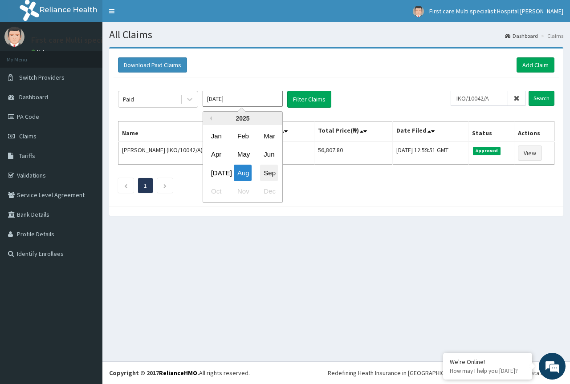
click at [268, 174] on div "Sep" at bounding box center [269, 173] width 18 height 16
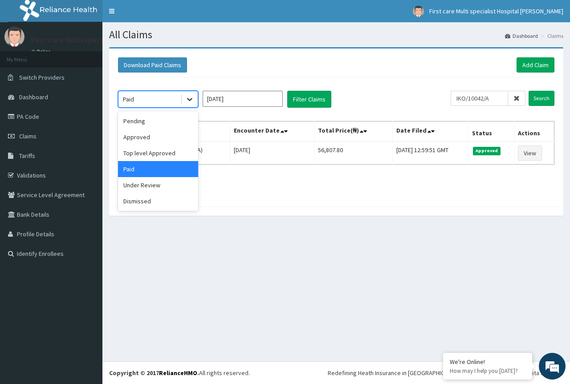
click at [191, 95] on icon at bounding box center [189, 99] width 9 height 9
click at [183, 139] on div "Approved" at bounding box center [158, 137] width 80 height 16
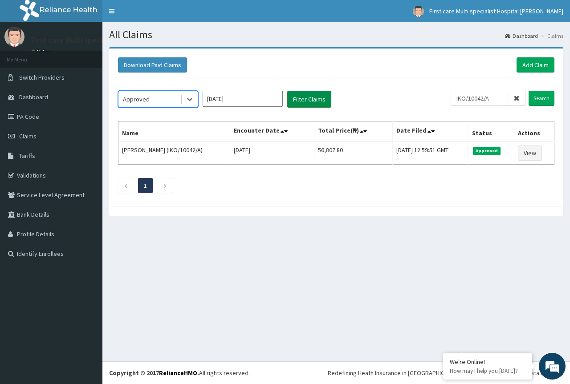
click at [310, 103] on button "Filter Claims" at bounding box center [309, 99] width 44 height 17
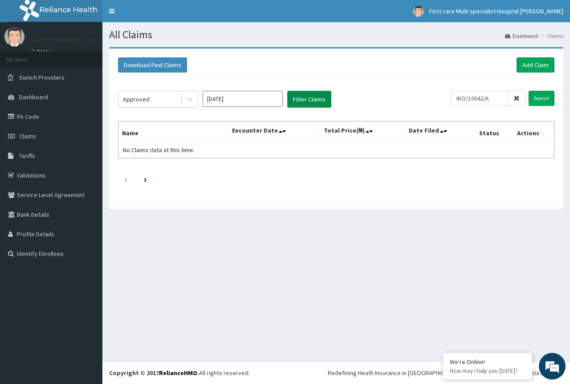
click at [310, 101] on button "Filter Claims" at bounding box center [309, 99] width 44 height 17
click at [306, 99] on button "Filter Claims" at bounding box center [309, 99] width 44 height 17
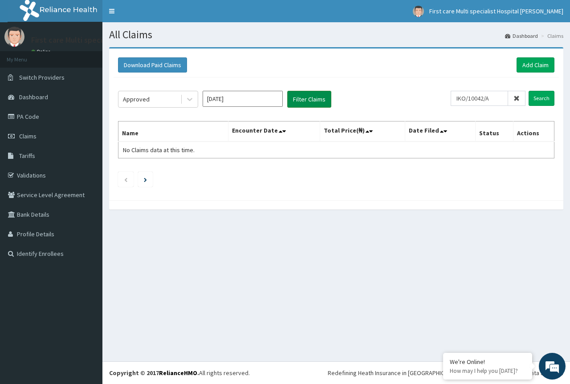
click at [306, 99] on button "Filter Claims" at bounding box center [309, 99] width 44 height 17
click at [229, 98] on input "Sep 2025" at bounding box center [242, 99] width 80 height 16
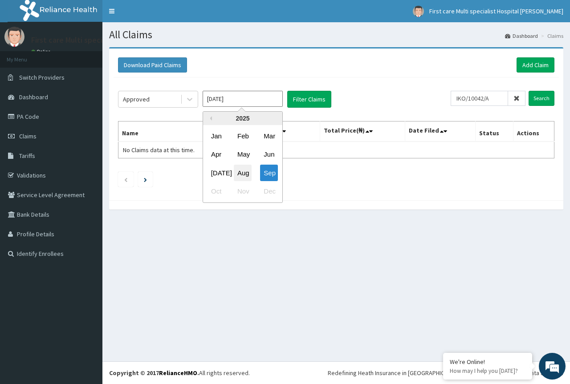
click at [243, 170] on div "Aug" at bounding box center [243, 173] width 18 height 16
type input "Aug 2025"
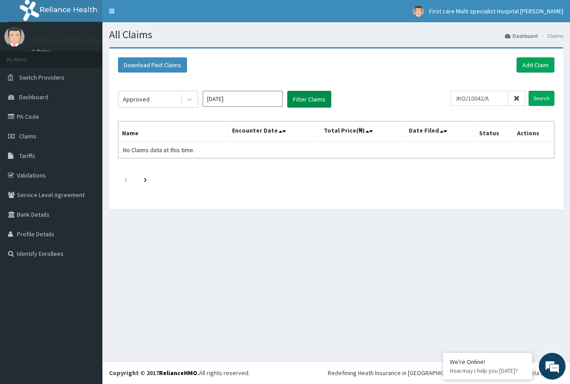
click at [297, 98] on button "Filter Claims" at bounding box center [309, 99] width 44 height 17
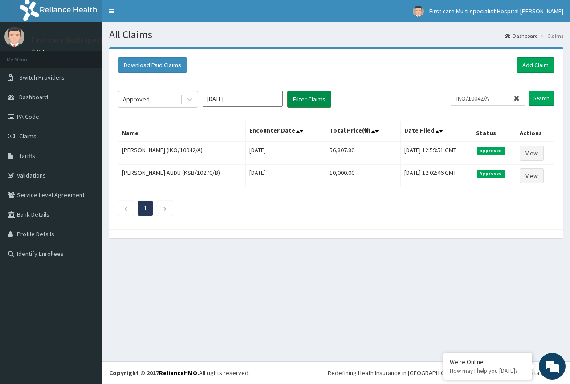
click at [297, 98] on button "Filter Claims" at bounding box center [309, 99] width 44 height 17
click at [190, 101] on icon at bounding box center [189, 99] width 5 height 3
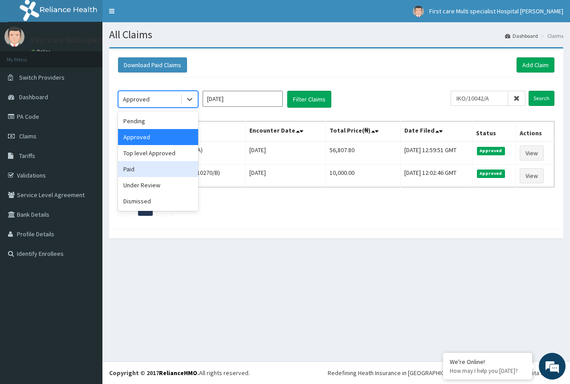
click at [182, 163] on div "Paid" at bounding box center [158, 169] width 80 height 16
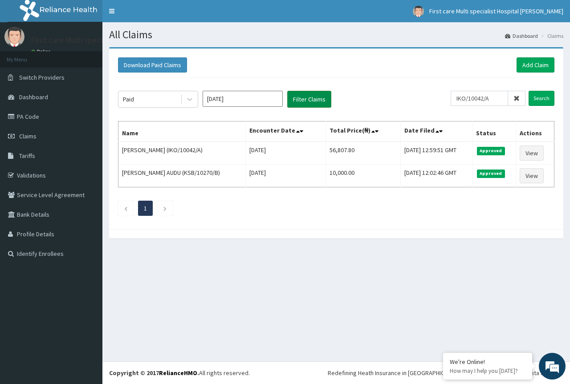
click at [302, 101] on button "Filter Claims" at bounding box center [309, 99] width 44 height 17
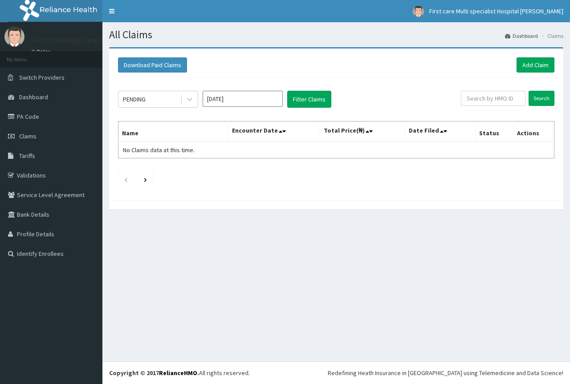
click at [234, 100] on input "[DATE]" at bounding box center [242, 99] width 80 height 16
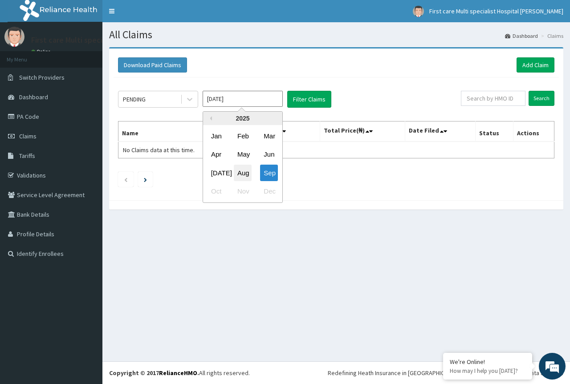
click at [242, 170] on div "Aug" at bounding box center [243, 173] width 18 height 16
type input "Aug 2025"
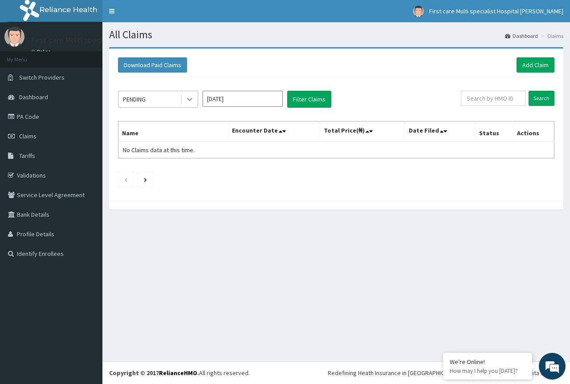
click at [187, 98] on icon at bounding box center [189, 99] width 9 height 9
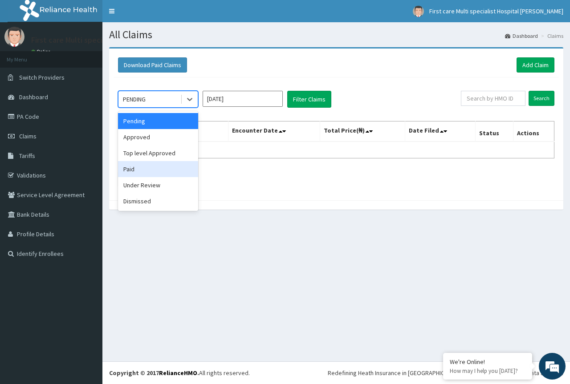
click at [188, 172] on div "Paid" at bounding box center [158, 169] width 80 height 16
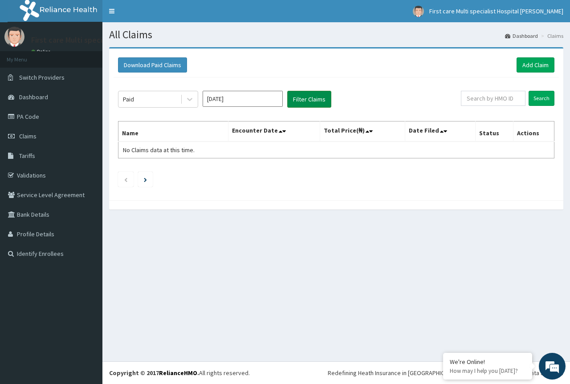
click at [301, 104] on button "Filter Claims" at bounding box center [309, 99] width 44 height 17
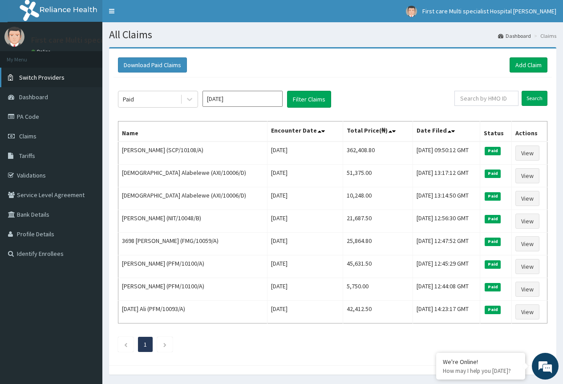
click at [51, 76] on span "Switch Providers" at bounding box center [41, 77] width 45 height 8
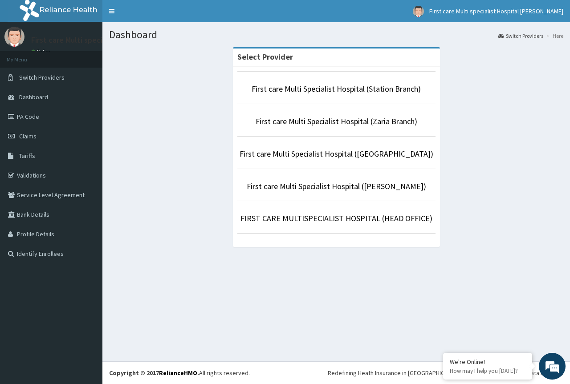
click at [390, 212] on li "FIRST CARE MULTISPECIALIST HOSPITAL (HEAD OFFICE)" at bounding box center [336, 217] width 198 height 33
click at [320, 219] on link "FIRST CARE MULTISPECIALIST HOSPITAL (HEAD OFFICE)" at bounding box center [336, 218] width 192 height 10
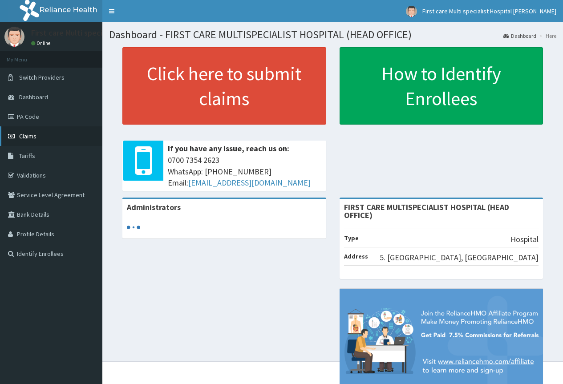
click at [34, 133] on span "Claims" at bounding box center [27, 136] width 17 height 8
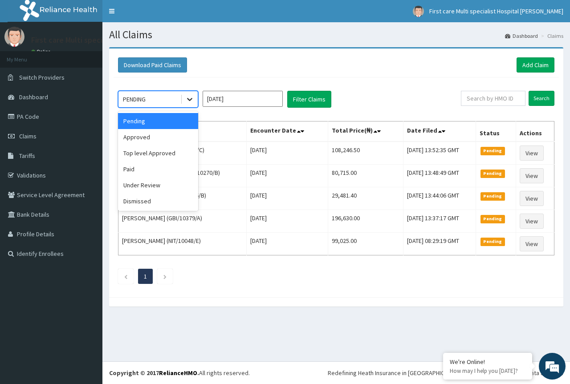
click at [185, 99] on icon at bounding box center [189, 99] width 9 height 9
click at [177, 169] on div "Paid" at bounding box center [158, 169] width 80 height 16
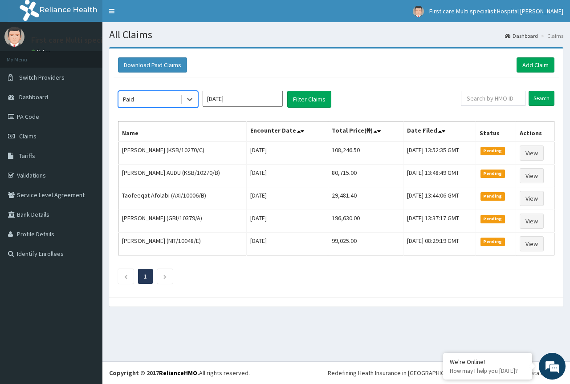
click at [233, 98] on input "[DATE]" at bounding box center [242, 99] width 80 height 16
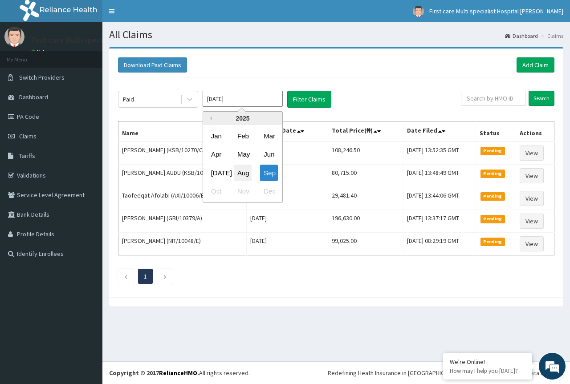
click at [242, 173] on div "Aug" at bounding box center [243, 173] width 18 height 16
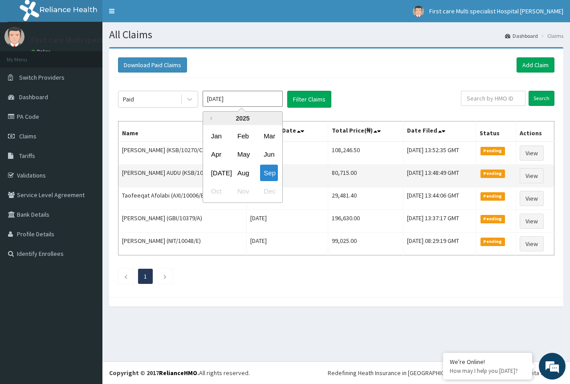
type input "[DATE]"
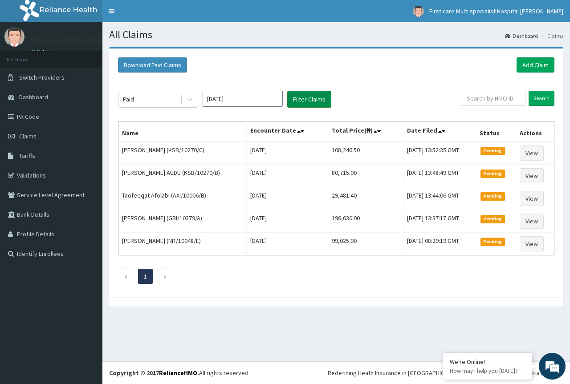
click at [299, 102] on button "Filter Claims" at bounding box center [309, 99] width 44 height 17
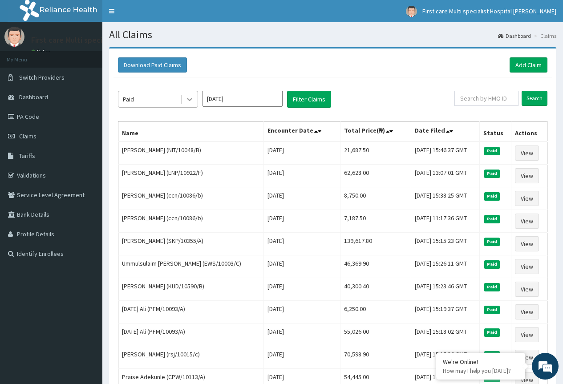
click at [190, 101] on icon at bounding box center [189, 99] width 9 height 9
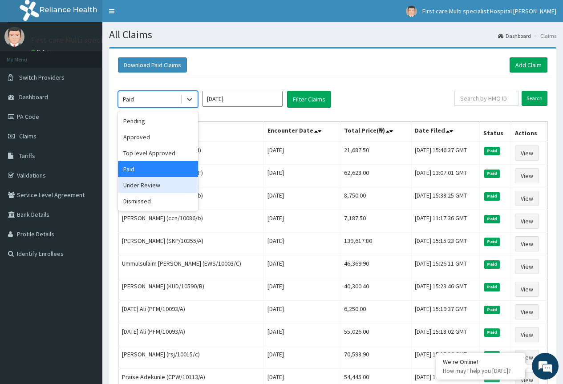
click at [178, 191] on div "Under Review" at bounding box center [158, 185] width 80 height 16
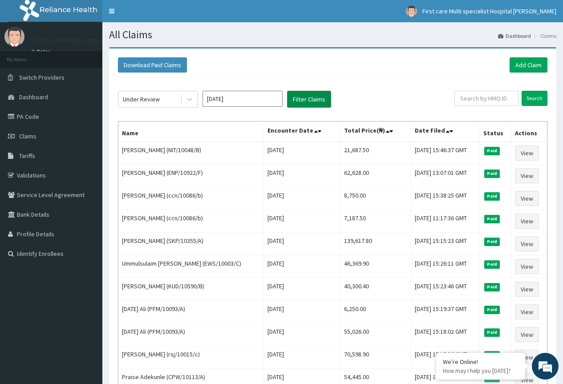
click at [303, 101] on button "Filter Claims" at bounding box center [309, 99] width 44 height 17
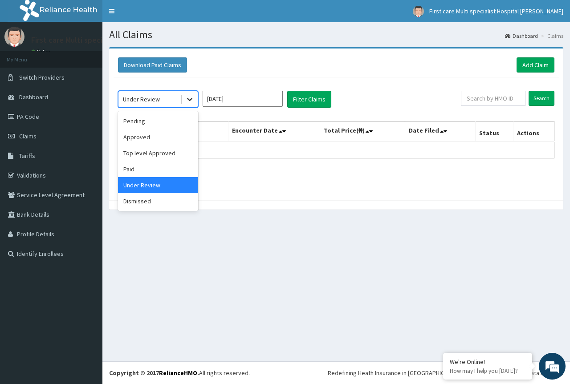
click at [189, 101] on icon at bounding box center [189, 99] width 5 height 3
click at [186, 125] on div "Pending" at bounding box center [158, 121] width 80 height 16
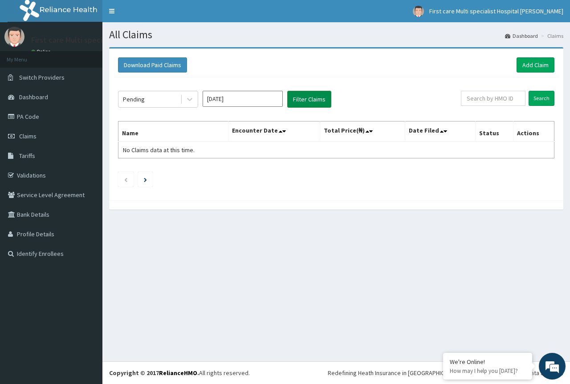
click at [307, 95] on button "Filter Claims" at bounding box center [309, 99] width 44 height 17
click at [188, 97] on icon at bounding box center [189, 99] width 9 height 9
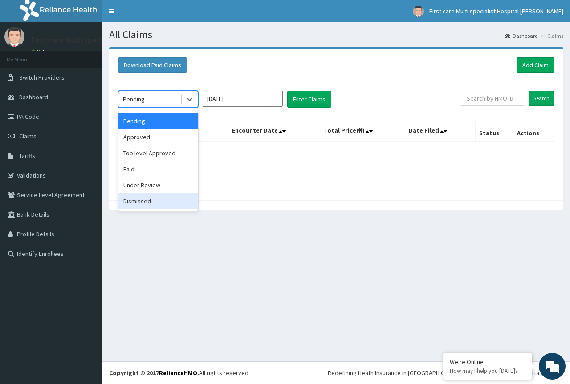
click at [178, 200] on div "Dismissed" at bounding box center [158, 201] width 80 height 16
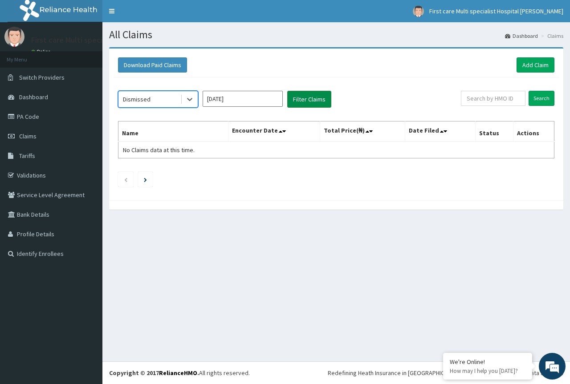
click at [305, 98] on button "Filter Claims" at bounding box center [309, 99] width 44 height 17
click at [498, 100] on input "text" at bounding box center [493, 98] width 65 height 15
type input "i"
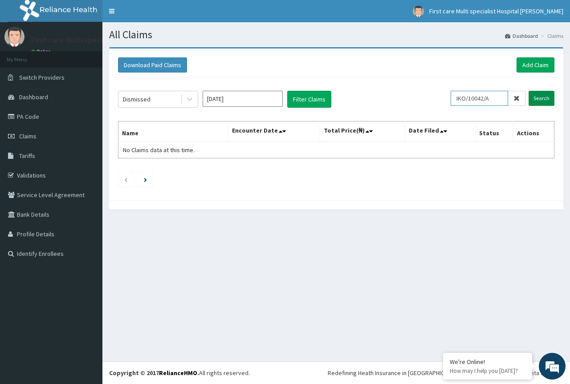
type input "IKO/10042/A"
click at [547, 95] on input "Search" at bounding box center [541, 98] width 26 height 15
click at [255, 97] on input "[DATE]" at bounding box center [242, 99] width 80 height 16
click at [263, 74] on div "Download Paid Claims Add Claim" at bounding box center [335, 65] width 445 height 24
drag, startPoint x: 497, startPoint y: 95, endPoint x: 461, endPoint y: 104, distance: 37.1
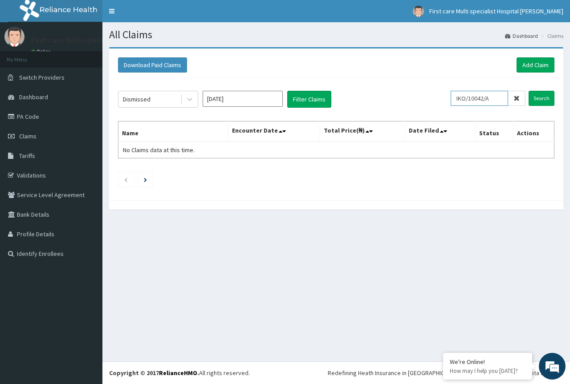
click at [461, 104] on input "IKO/10042/A" at bounding box center [478, 98] width 57 height 15
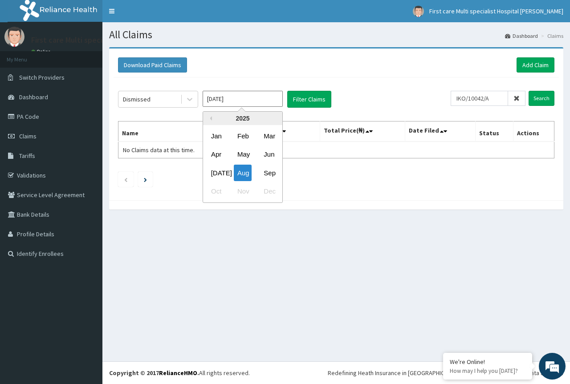
click at [229, 100] on input "[DATE]" at bounding box center [242, 99] width 80 height 16
click at [266, 168] on div "Sep" at bounding box center [269, 173] width 18 height 16
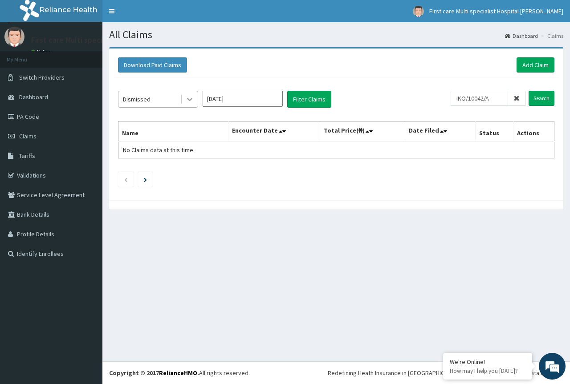
click at [189, 100] on icon at bounding box center [189, 99] width 5 height 3
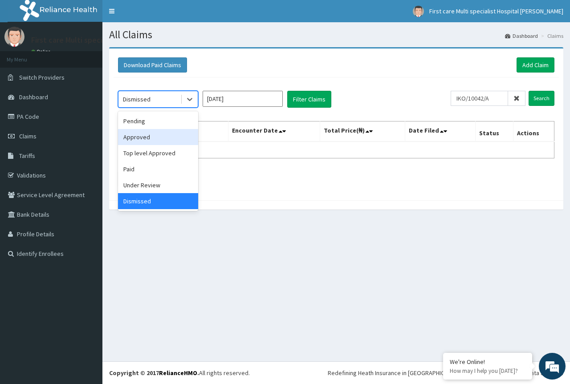
click at [186, 135] on div "Approved" at bounding box center [158, 137] width 80 height 16
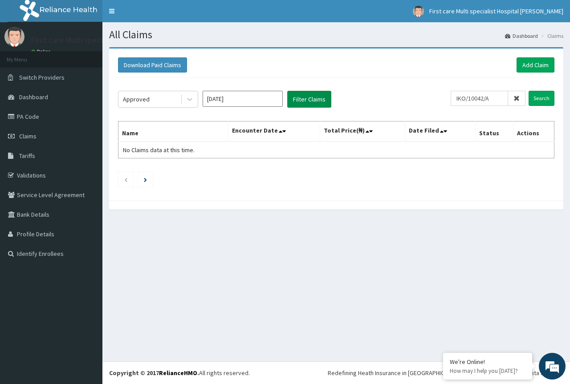
click at [300, 96] on button "Filter Claims" at bounding box center [309, 99] width 44 height 17
click at [301, 95] on button "Filter Claims" at bounding box center [309, 99] width 44 height 17
click at [302, 101] on button "Filter Claims" at bounding box center [309, 99] width 44 height 17
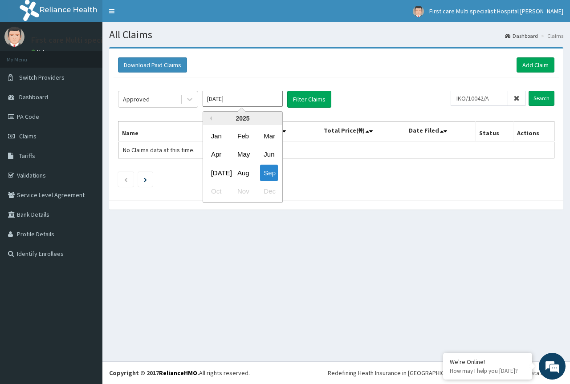
click at [233, 100] on input "[DATE]" at bounding box center [242, 99] width 80 height 16
click at [268, 169] on div "Sep" at bounding box center [269, 173] width 18 height 16
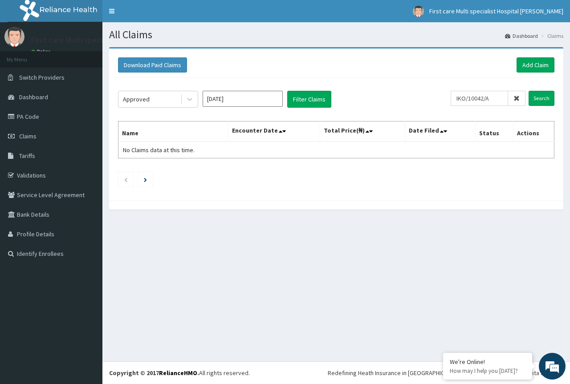
click at [240, 95] on input "[DATE]" at bounding box center [242, 99] width 80 height 16
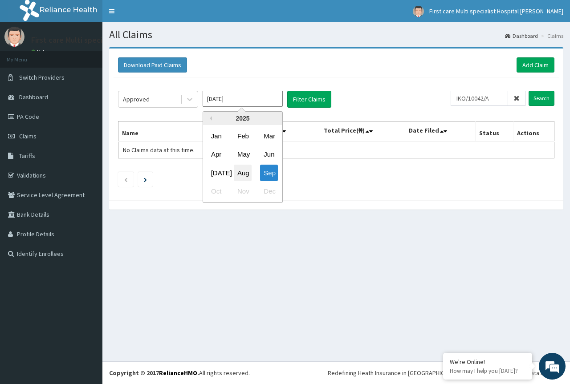
click at [247, 174] on div "Aug" at bounding box center [243, 173] width 18 height 16
type input "[DATE]"
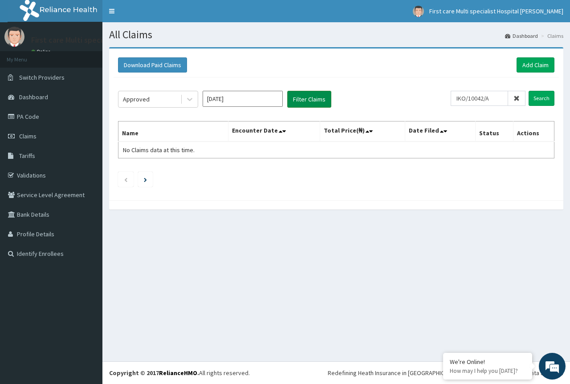
click at [305, 102] on button "Filter Claims" at bounding box center [309, 99] width 44 height 17
click at [303, 96] on button "Filter Claims" at bounding box center [309, 99] width 44 height 17
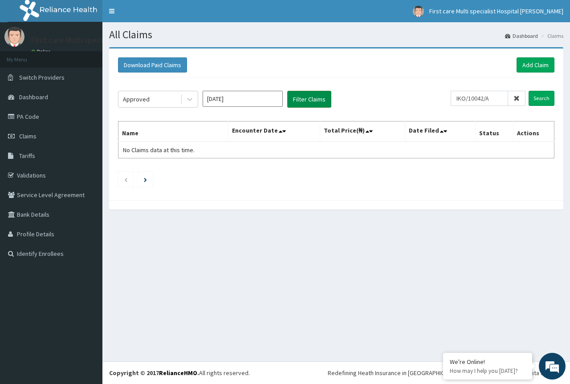
click at [303, 96] on button "Filter Claims" at bounding box center [309, 99] width 44 height 17
click at [299, 102] on button "Filter Claims" at bounding box center [309, 99] width 44 height 17
click at [190, 98] on icon at bounding box center [189, 99] width 9 height 9
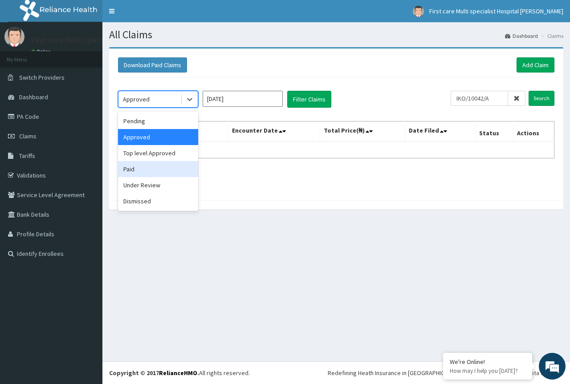
drag, startPoint x: 182, startPoint y: 170, endPoint x: 196, endPoint y: 162, distance: 16.7
click at [183, 170] on div "Paid" at bounding box center [158, 169] width 80 height 16
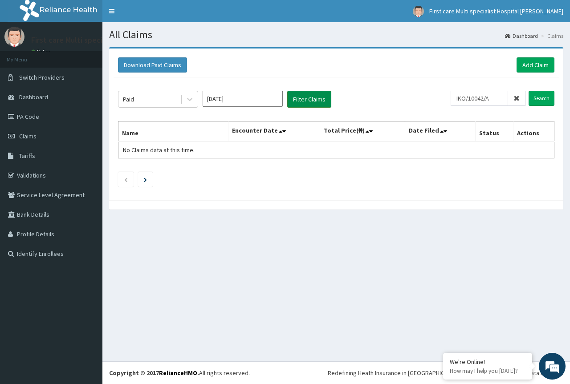
click at [308, 99] on button "Filter Claims" at bounding box center [309, 99] width 44 height 17
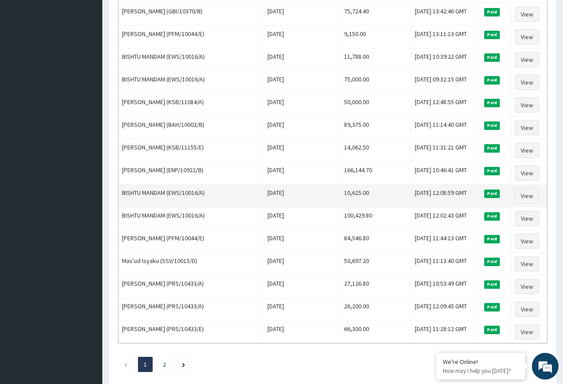
scroll to position [935, 0]
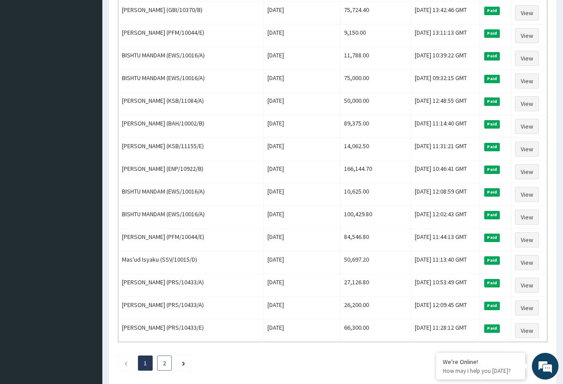
click at [166, 359] on link "2" at bounding box center [164, 363] width 3 height 8
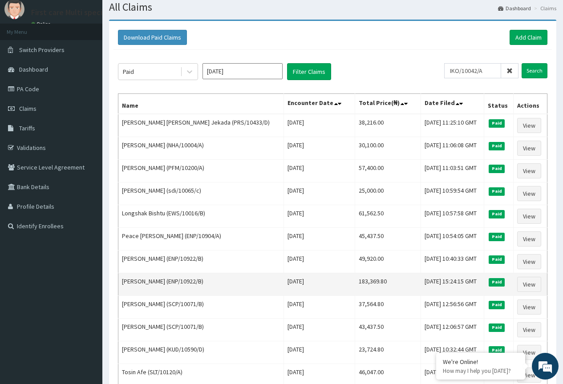
scroll to position [120, 0]
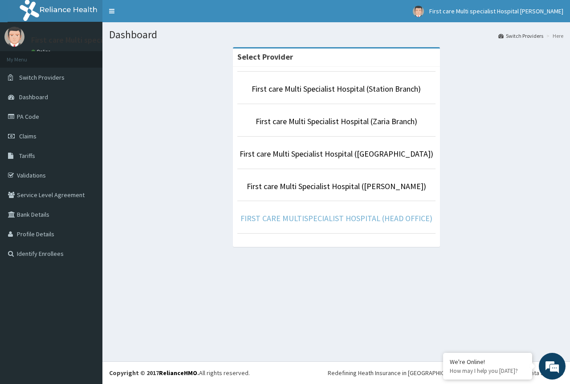
click at [375, 222] on link "FIRST CARE MULTISPECIALIST HOSPITAL (HEAD OFFICE)" at bounding box center [336, 218] width 192 height 10
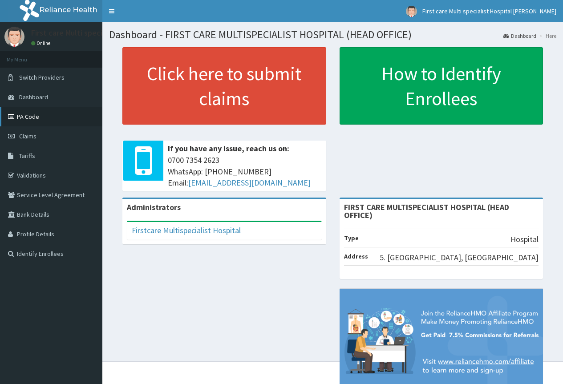
click at [35, 117] on link "PA Code" at bounding box center [51, 117] width 102 height 20
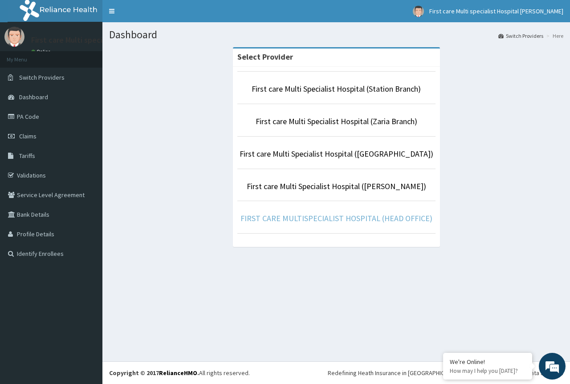
click at [342, 217] on link "FIRST CARE MULTISPECIALIST HOSPITAL (HEAD OFFICE)" at bounding box center [336, 218] width 192 height 10
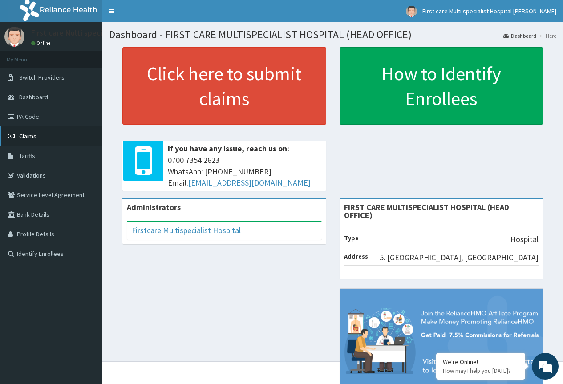
click at [38, 134] on link "Claims" at bounding box center [51, 136] width 102 height 20
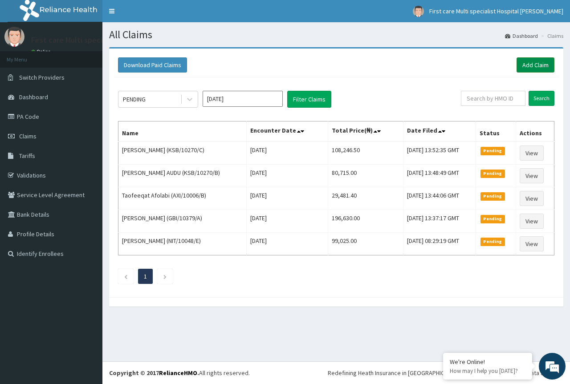
click at [522, 65] on link "Add Claim" at bounding box center [535, 64] width 38 height 15
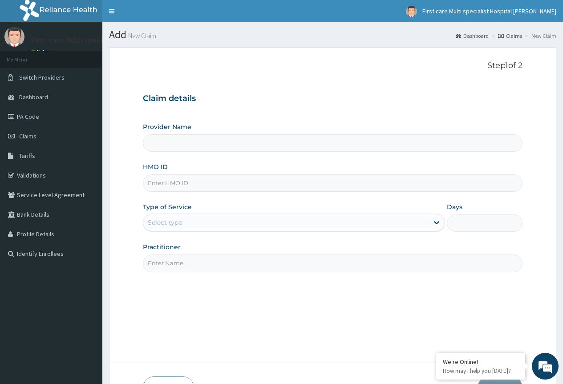
type input "FIRST CARE MULTISPECIALIST HOSPITAL (HEAD OFFICE)"
click at [209, 187] on input "HMO ID" at bounding box center [333, 182] width 380 height 17
type input "BBP/10048/A"
click at [190, 221] on div "Select type" at bounding box center [285, 222] width 285 height 14
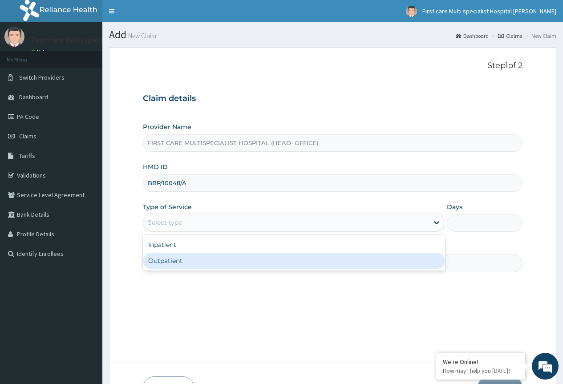
click at [185, 263] on div "Outpatient" at bounding box center [294, 261] width 302 height 16
type input "1"
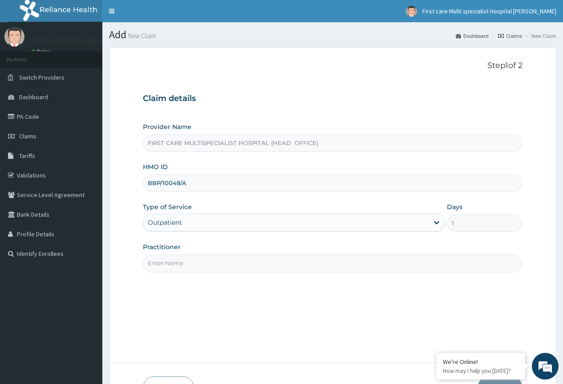
click at [202, 263] on input "Practitioner" at bounding box center [333, 263] width 380 height 17
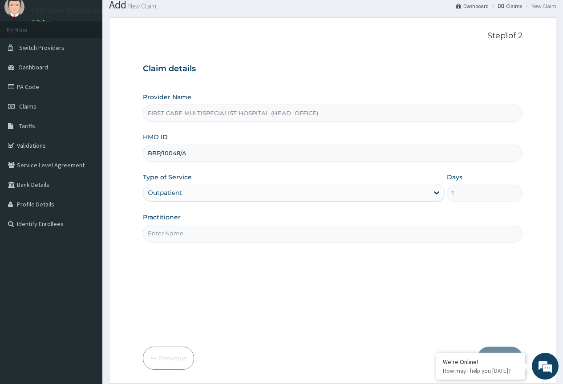
scroll to position [59, 0]
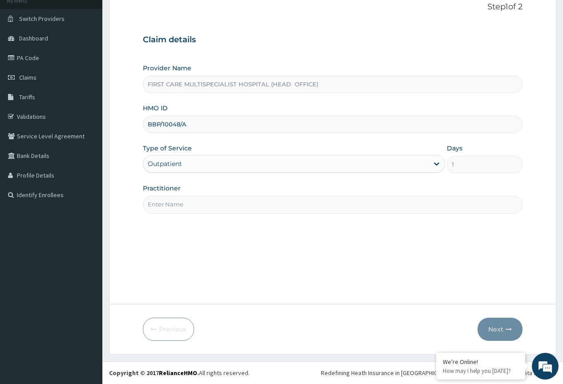
click at [326, 211] on input "Practitioner" at bounding box center [333, 204] width 380 height 17
type input "DR. NURA"
click at [491, 328] on button "Next" at bounding box center [500, 329] width 45 height 23
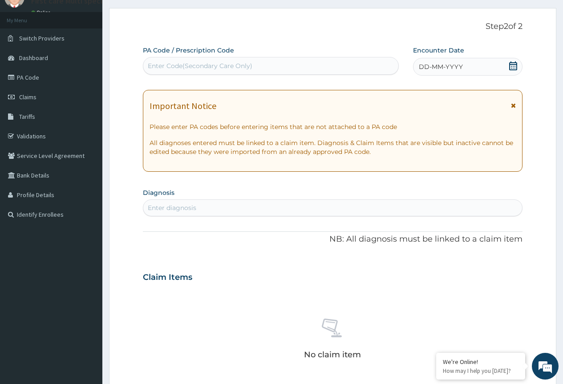
scroll to position [0, 0]
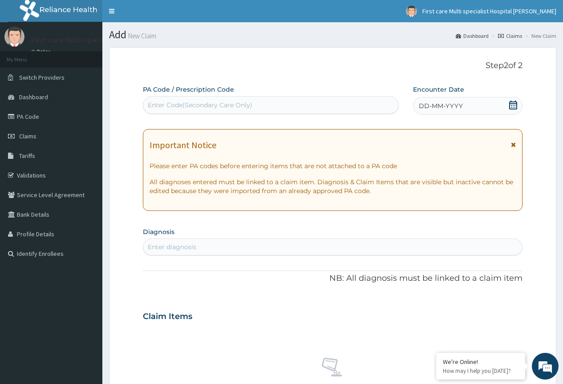
click at [508, 36] on link "Claims" at bounding box center [510, 36] width 24 height 8
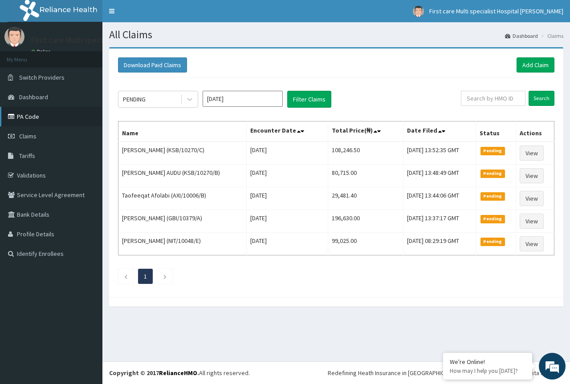
click at [40, 118] on link "PA Code" at bounding box center [51, 117] width 102 height 20
click at [531, 61] on link "Add Claim" at bounding box center [535, 64] width 38 height 15
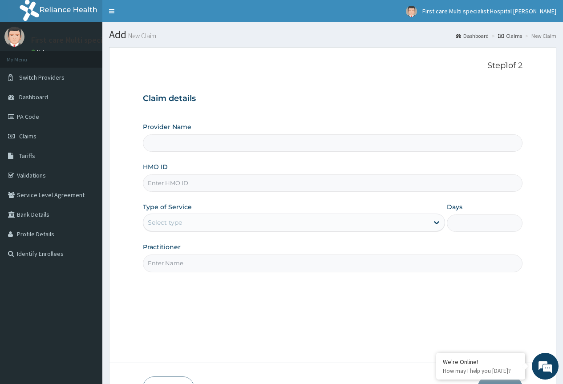
type input "FIRST CARE MULTISPECIALIST HOSPITAL (HEAD OFFICE)"
click at [257, 182] on input "HMO ID" at bounding box center [333, 182] width 380 height 17
type input "KSB/10270/C"
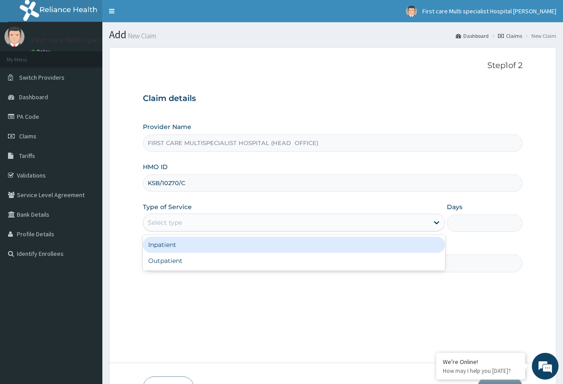
click at [257, 221] on div "Select type" at bounding box center [285, 222] width 285 height 14
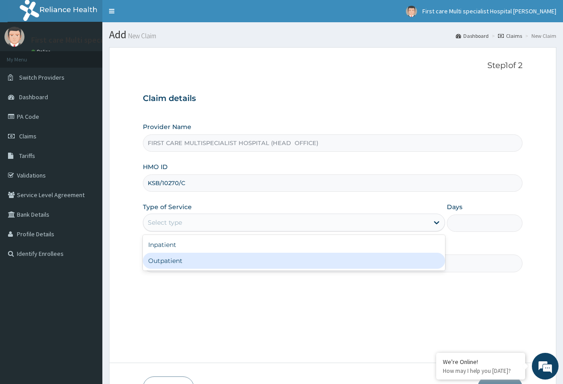
click at [252, 260] on div "Outpatient" at bounding box center [294, 261] width 302 height 16
type input "1"
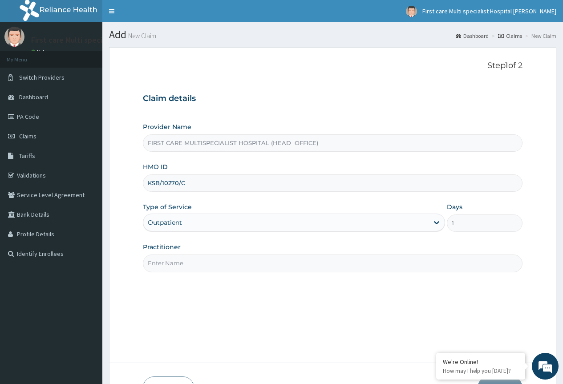
click at [259, 266] on input "Practitioner" at bounding box center [333, 263] width 380 height 17
click at [229, 262] on input "DR. [GEOGRAPHIC_DATA]" at bounding box center [333, 263] width 380 height 17
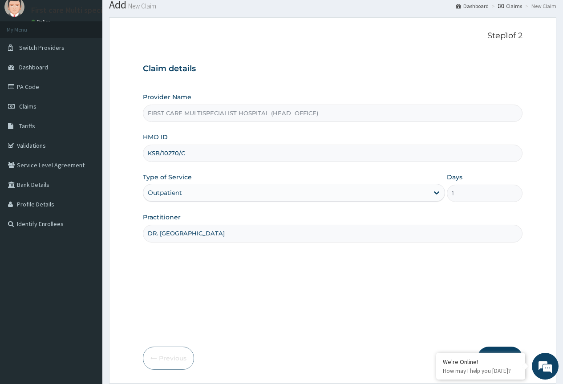
scroll to position [59, 0]
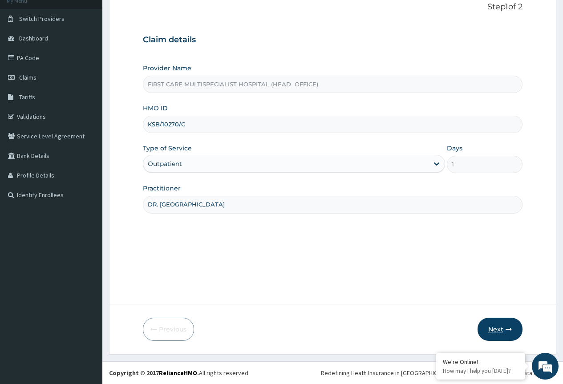
type input "DR. [GEOGRAPHIC_DATA]"
click at [494, 329] on button "Next" at bounding box center [500, 329] width 45 height 23
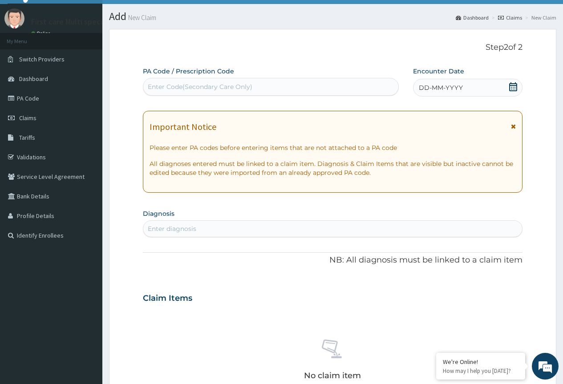
scroll to position [0, 0]
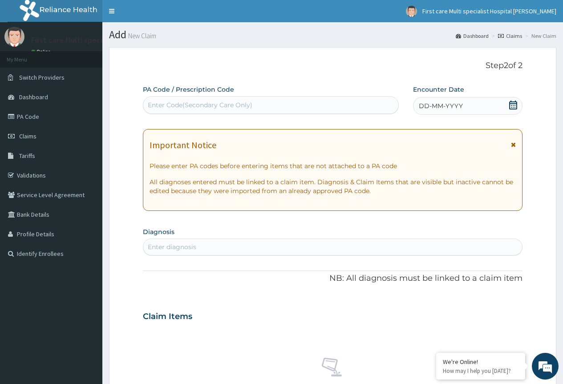
click at [235, 104] on div "Enter Code(Secondary Care Only)" at bounding box center [200, 105] width 105 height 9
paste input "PA/DFAC43"
type input "PA/DFAC43"
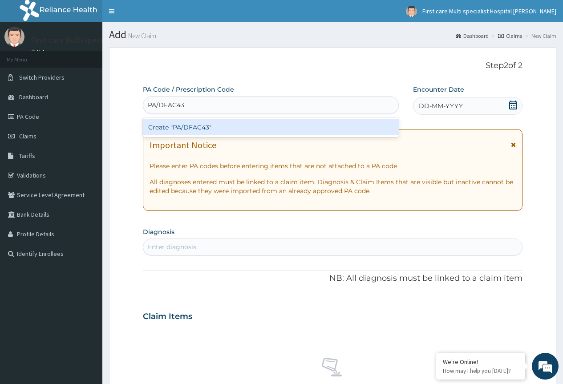
click at [231, 127] on div "Create "PA/DFAC43"" at bounding box center [270, 127] width 255 height 16
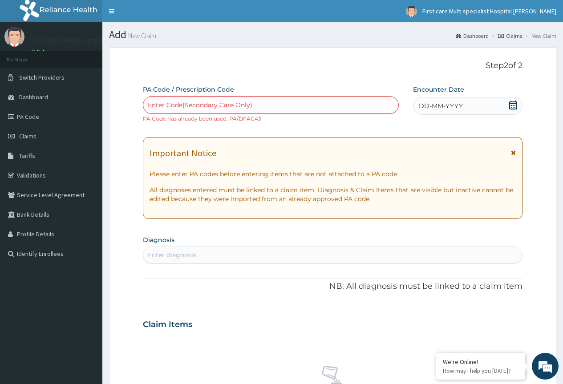
click at [241, 102] on div "Enter Code(Secondary Care Only)" at bounding box center [200, 105] width 105 height 9
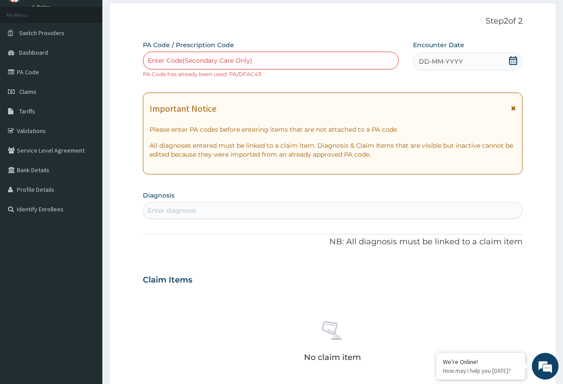
scroll to position [263, 0]
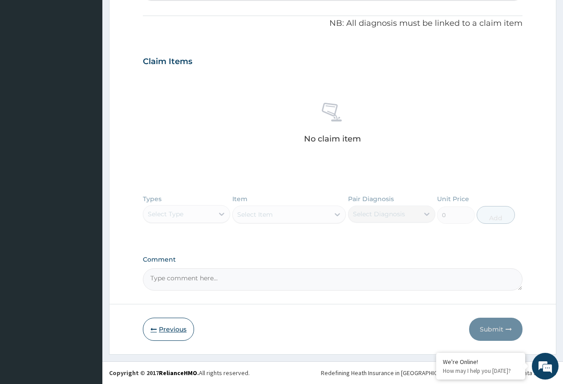
click at [169, 328] on button "Previous" at bounding box center [168, 329] width 51 height 23
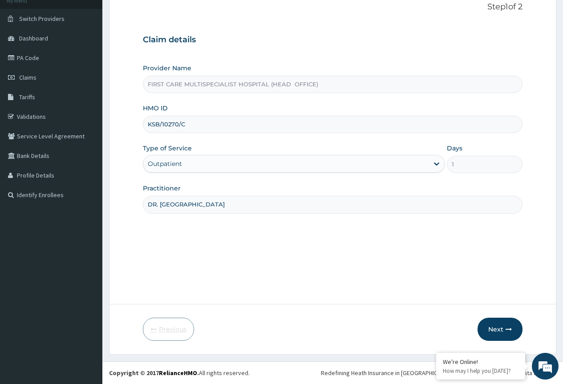
scroll to position [59, 0]
click at [493, 328] on button "Next" at bounding box center [500, 329] width 45 height 23
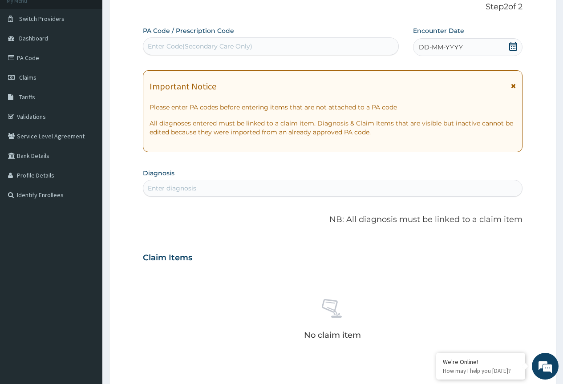
click at [249, 41] on div "Enter Code(Secondary Care Only)" at bounding box center [270, 46] width 255 height 14
paste input "PA/DFAC43"
type input "PA/DFAC43"
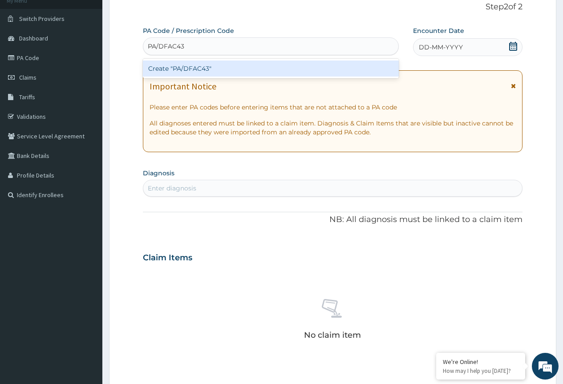
click at [260, 69] on div "Create "PA/DFAC43"" at bounding box center [270, 69] width 255 height 16
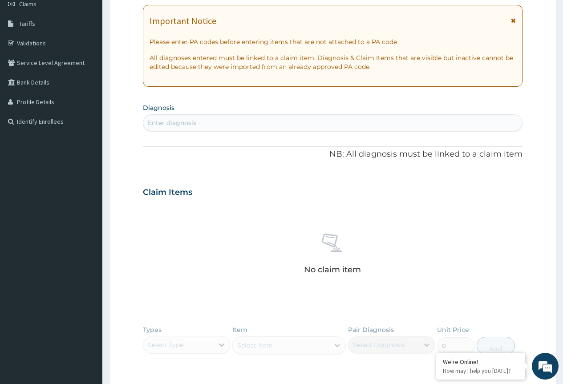
scroll to position [263, 0]
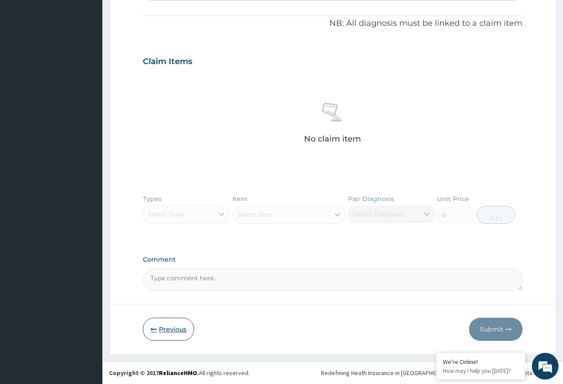
click at [170, 328] on button "Previous" at bounding box center [168, 329] width 51 height 23
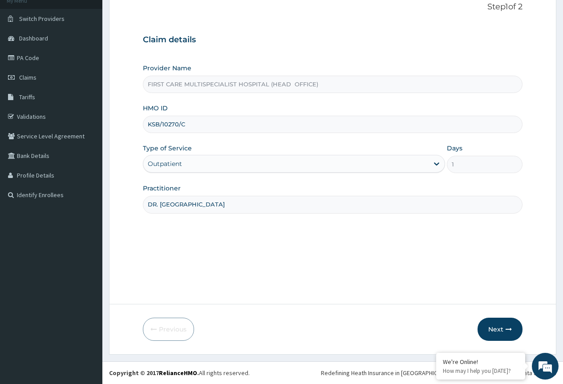
drag, startPoint x: 168, startPoint y: 125, endPoint x: 142, endPoint y: 125, distance: 26.3
click at [142, 125] on form "Step 1 of 2 Claim details Provider Name FIRST CARE MULTISPECIALIST HOSPITAL (HE…" at bounding box center [332, 171] width 447 height 366
paste input
type input "KSB/10270/C"
click at [497, 329] on button "Next" at bounding box center [500, 329] width 45 height 23
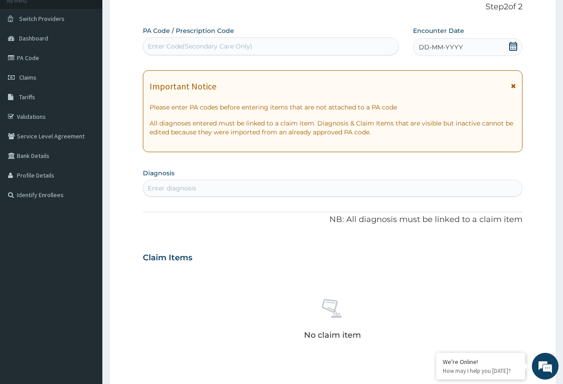
click at [158, 45] on div "Enter Code(Secondary Care Only)" at bounding box center [200, 46] width 105 height 9
paste input "PA/DFAC43"
type input "PA/DFAC43"
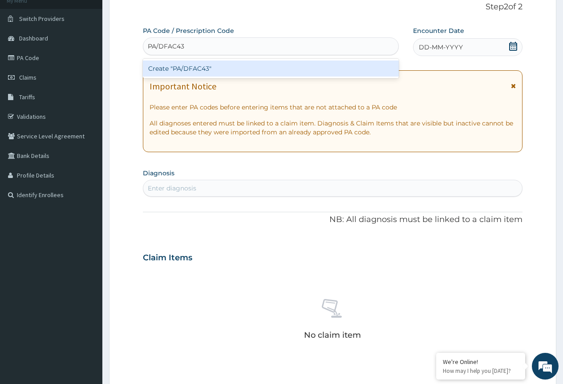
click at [161, 71] on div "Create "PA/DFAC43"" at bounding box center [270, 69] width 255 height 16
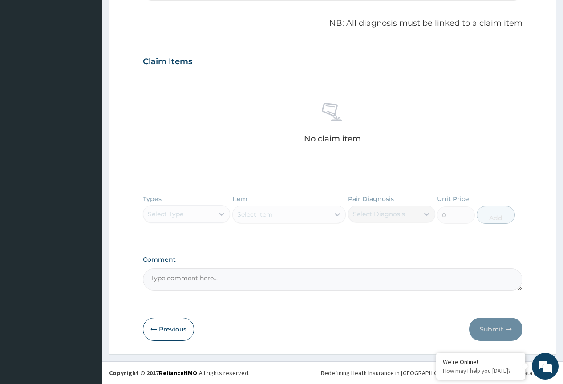
click at [178, 331] on button "Previous" at bounding box center [168, 329] width 51 height 23
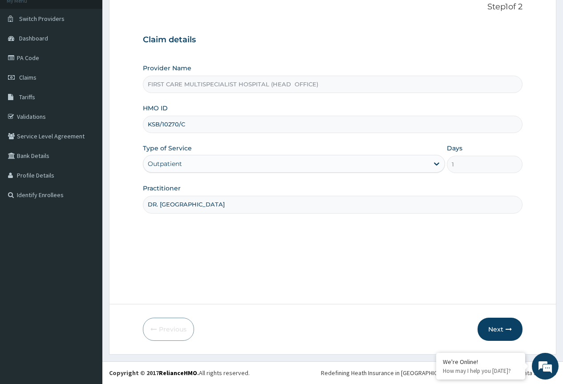
drag, startPoint x: 192, startPoint y: 123, endPoint x: 136, endPoint y: 130, distance: 56.5
click at [136, 130] on form "Step 1 of 2 Claim details Provider Name FIRST CARE MULTISPECIALIST HOSPITAL (HE…" at bounding box center [332, 171] width 447 height 366
paste input "TVT/10082/A"
type input "TVT/10082/A"
click at [497, 328] on button "Next" at bounding box center [500, 329] width 45 height 23
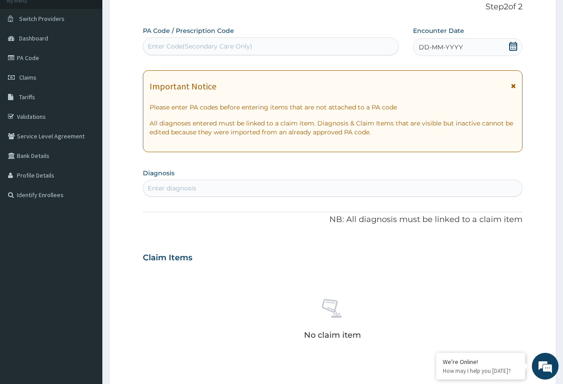
click at [155, 48] on div "Enter Code(Secondary Care Only)" at bounding box center [200, 46] width 105 height 9
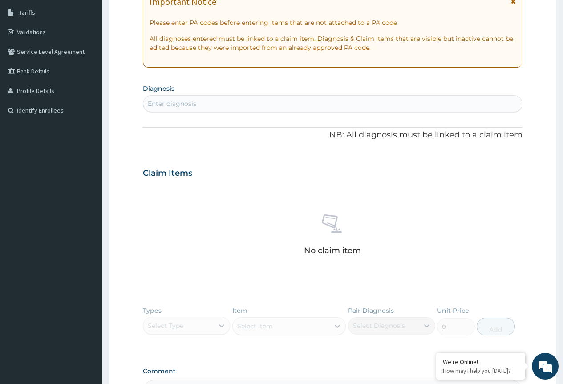
scroll to position [0, 0]
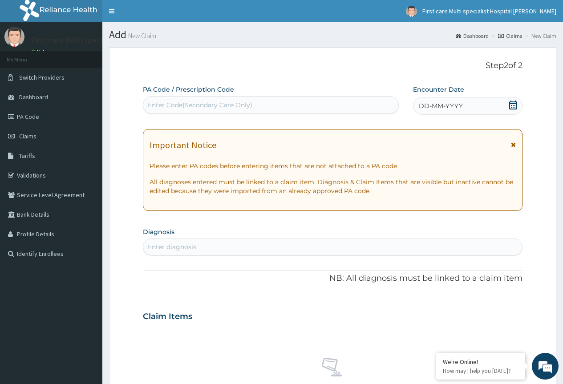
paste input "PA/547CD5"
type input "PA/547CD5"
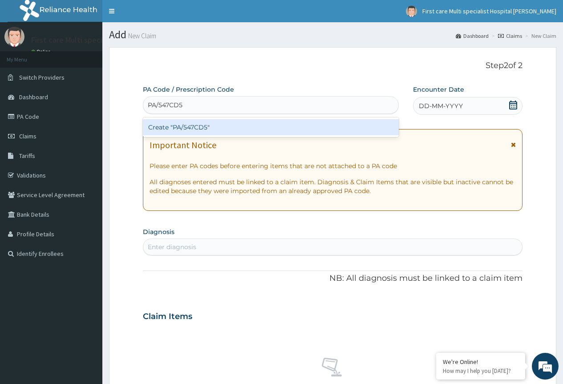
click at [159, 130] on div "Create "PA/547CD5"" at bounding box center [270, 127] width 255 height 16
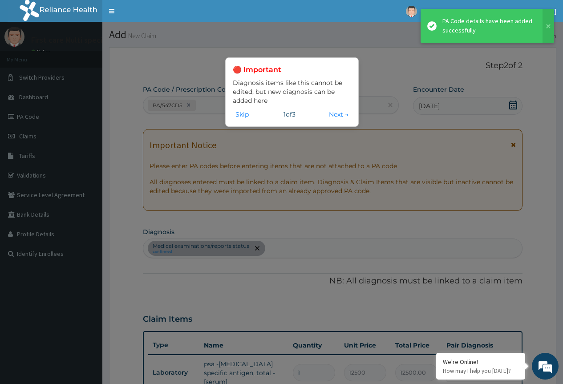
scroll to position [332, 0]
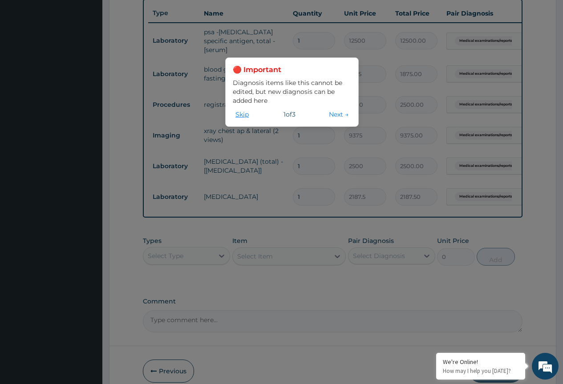
click at [238, 117] on button "Skip" at bounding box center [242, 114] width 19 height 10
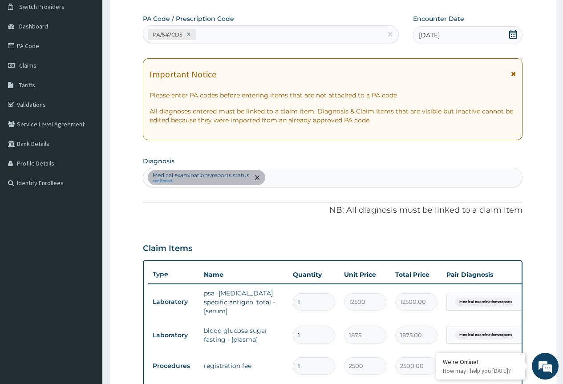
scroll to position [20, 0]
